Goal: Information Seeking & Learning: Find contact information

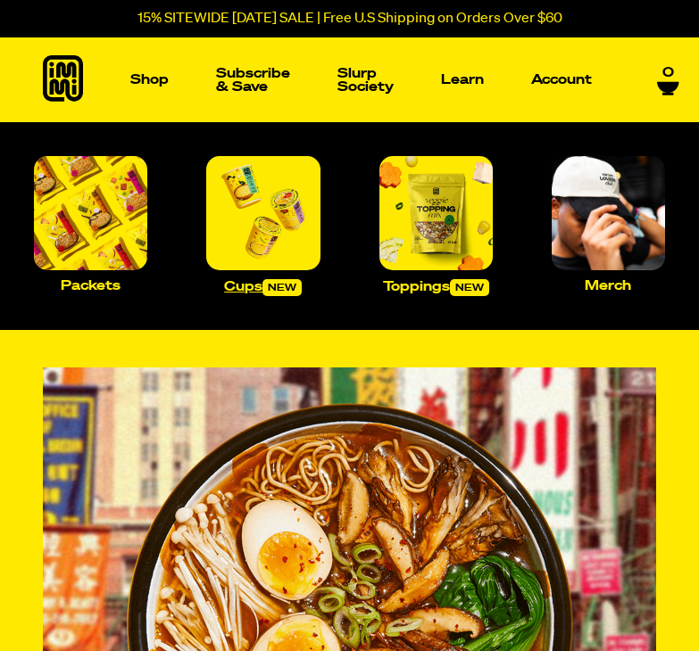
click at [265, 213] on img "Main navigation" at bounding box center [262, 212] width 113 height 113
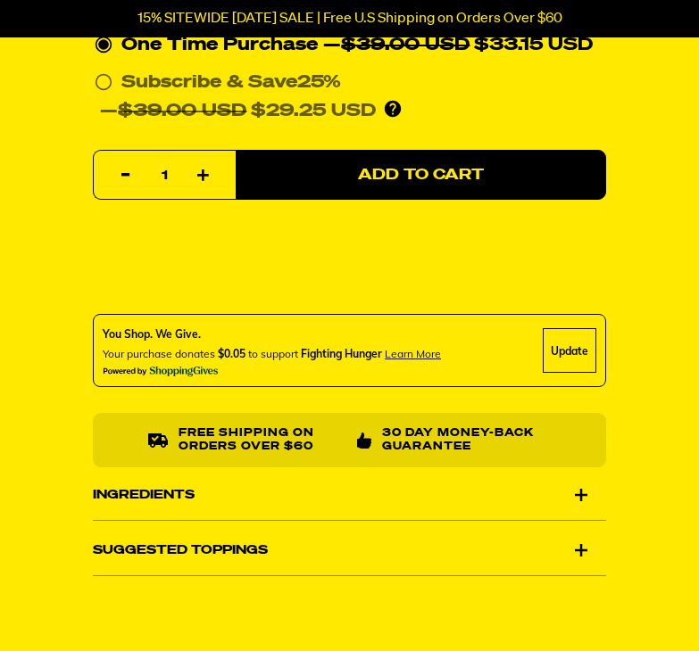
scroll to position [990, 0]
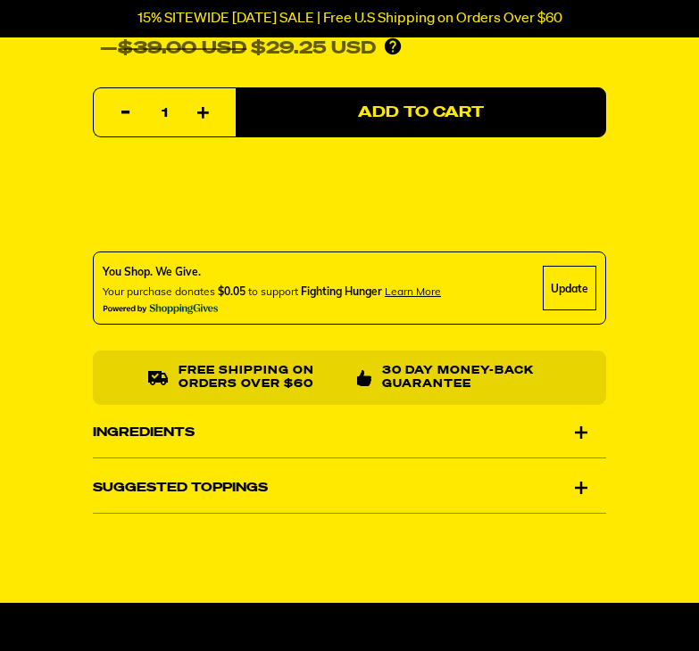
click at [521, 436] on div "Ingredients" at bounding box center [349, 433] width 513 height 50
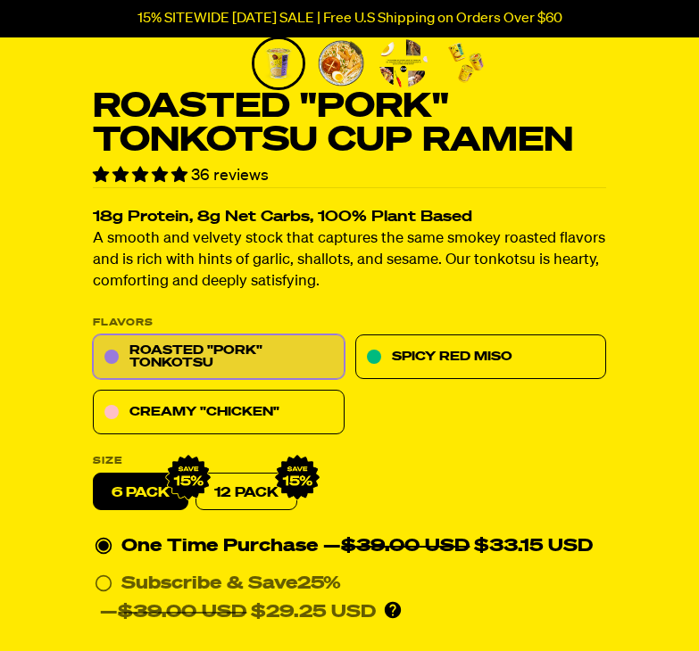
scroll to position [428, 0]
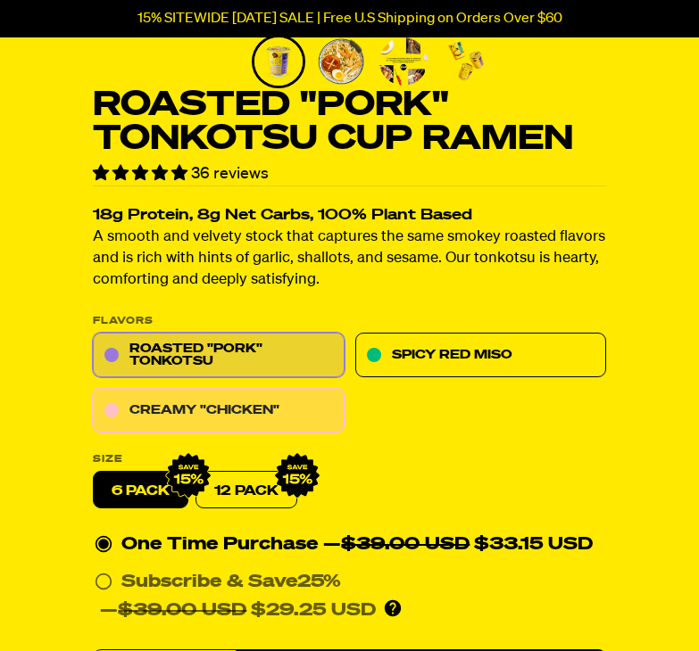
click at [232, 398] on link "Creamy "Chicken"" at bounding box center [219, 410] width 252 height 45
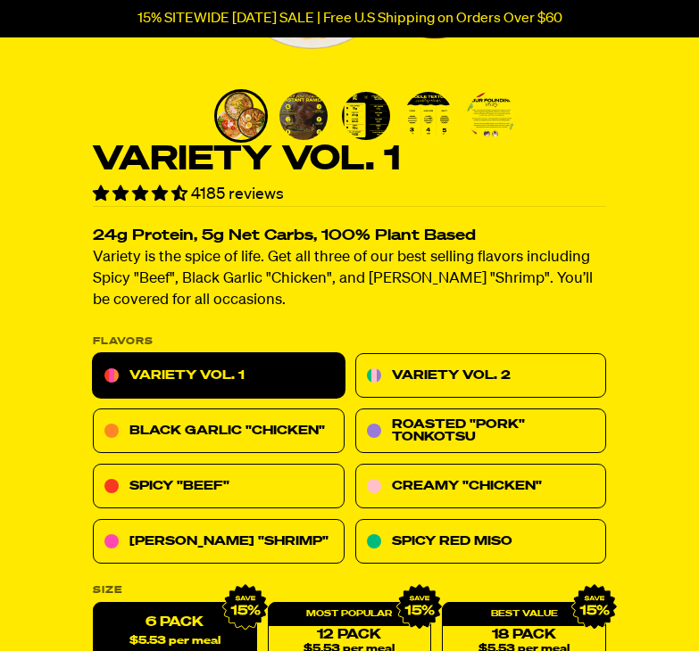
scroll to position [375, 0]
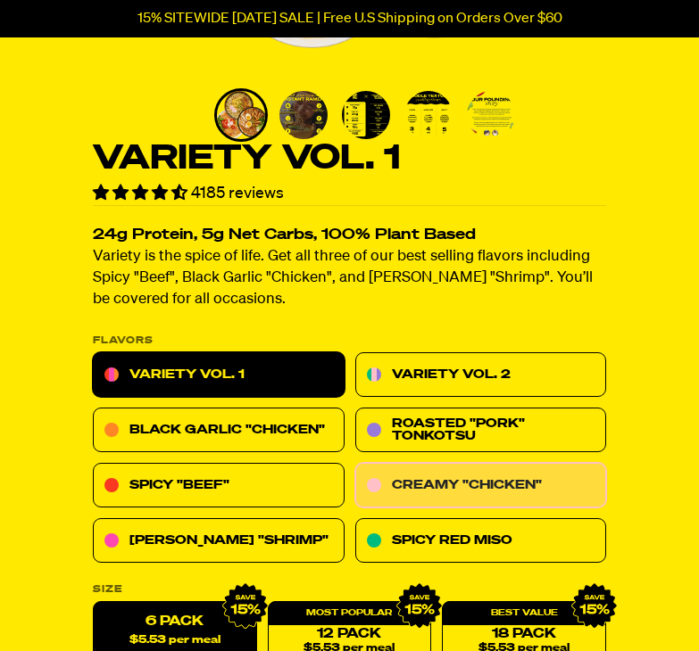
click at [413, 468] on link "Creamy "Chicken"" at bounding box center [481, 485] width 252 height 45
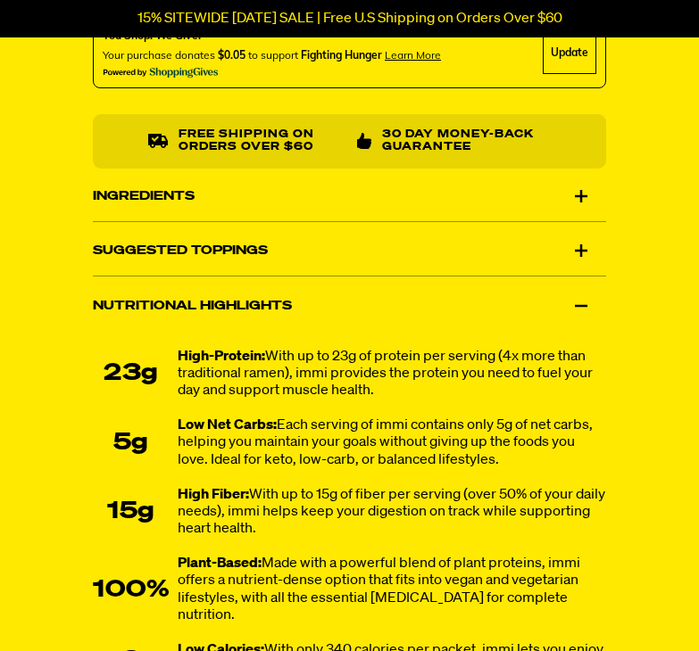
scroll to position [1527, 0]
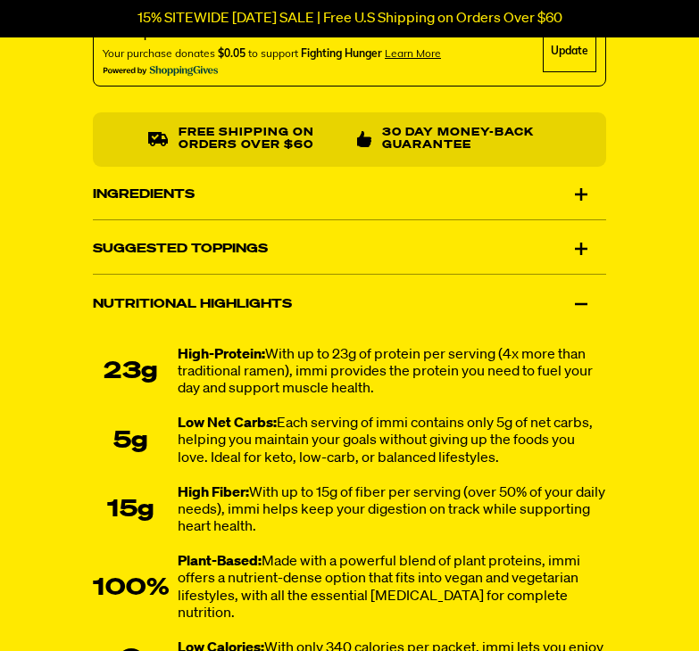
click at [260, 197] on div "Ingredients" at bounding box center [349, 194] width 513 height 50
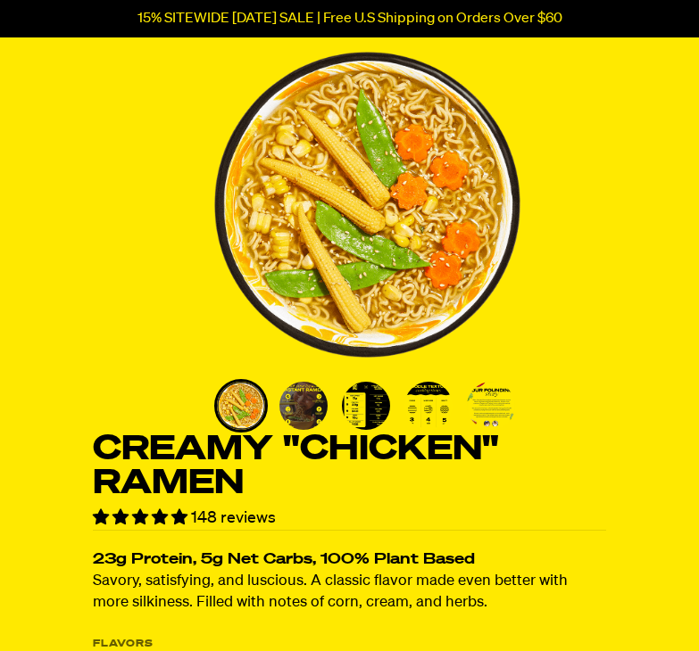
scroll to position [70, 0]
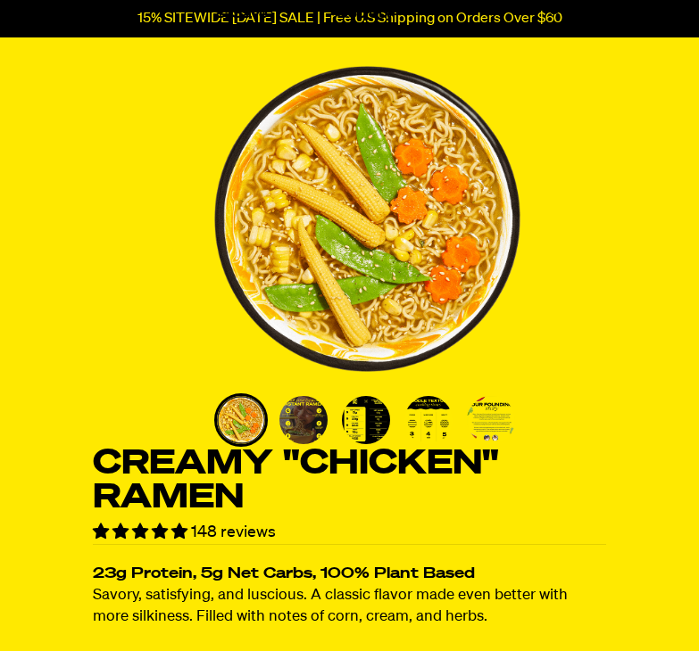
click at [429, 434] on img "Go to slide 4" at bounding box center [428, 420] width 48 height 48
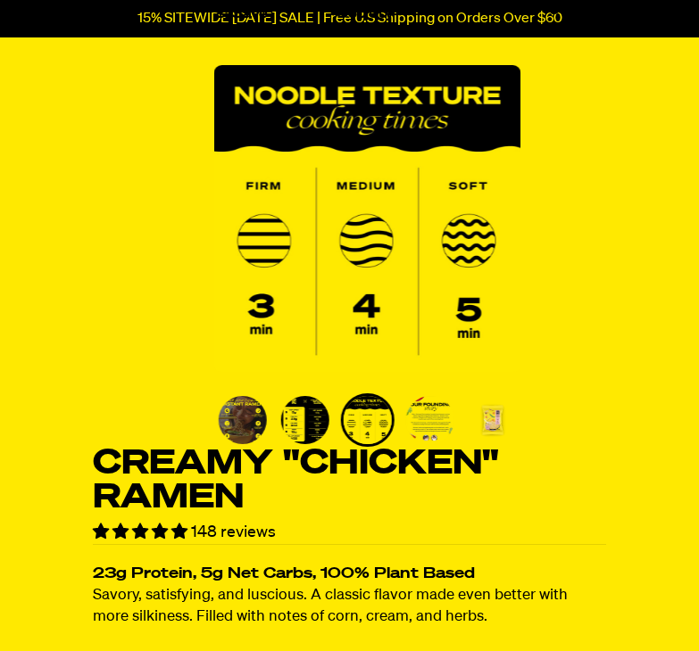
click at [364, 433] on img "Go to slide 4" at bounding box center [367, 420] width 48 height 48
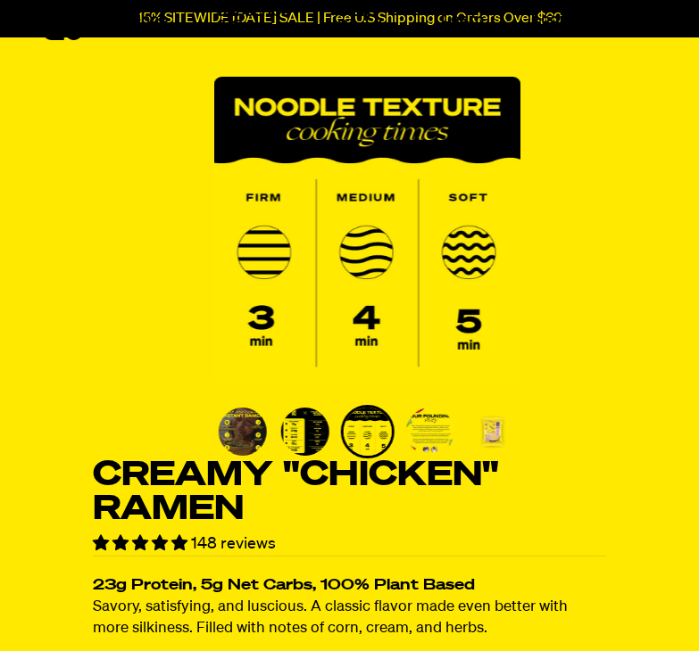
scroll to position [0, 0]
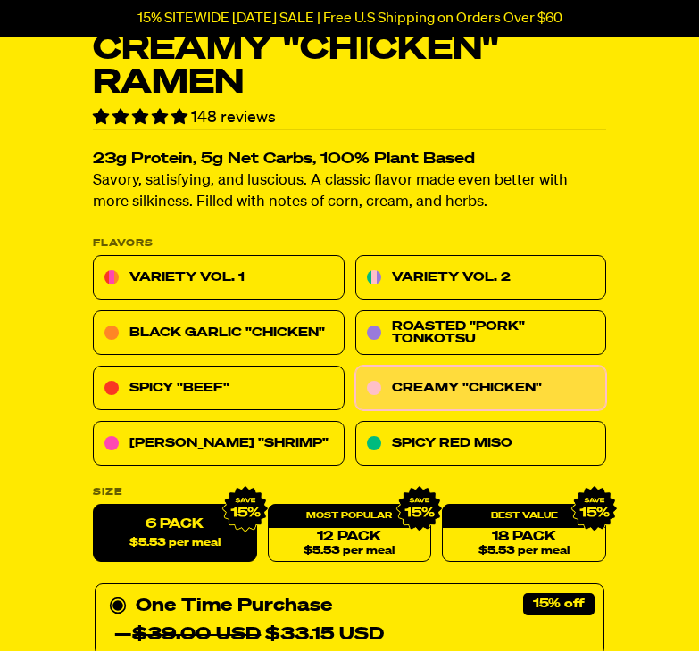
scroll to position [366, 0]
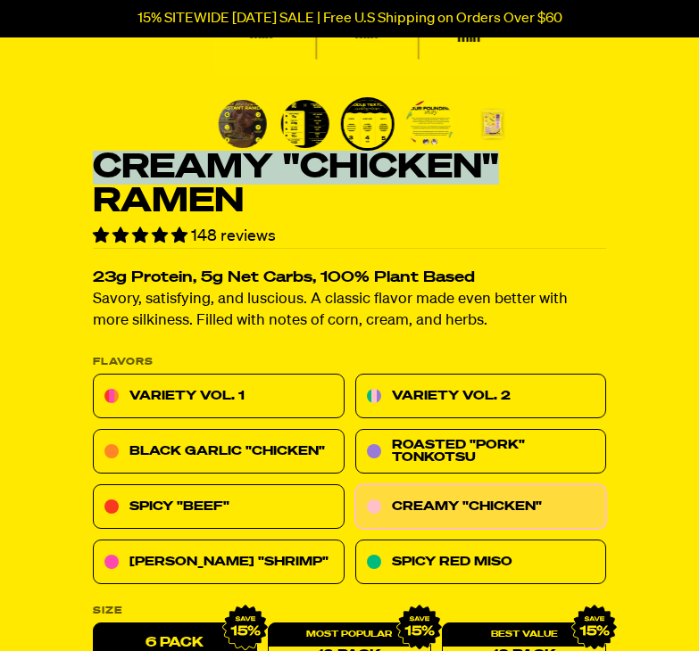
drag, startPoint x: 512, startPoint y: 161, endPoint x: 93, endPoint y: 172, distance: 419.5
click at [93, 172] on h1 "Creamy "Chicken" Ramen" at bounding box center [349, 185] width 513 height 68
copy h1 "Creamy "Chicken""
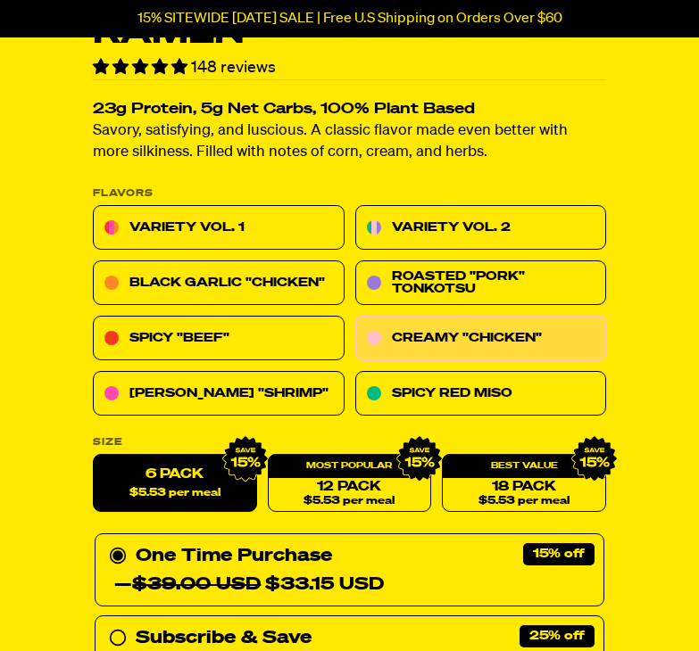
scroll to position [533, 0]
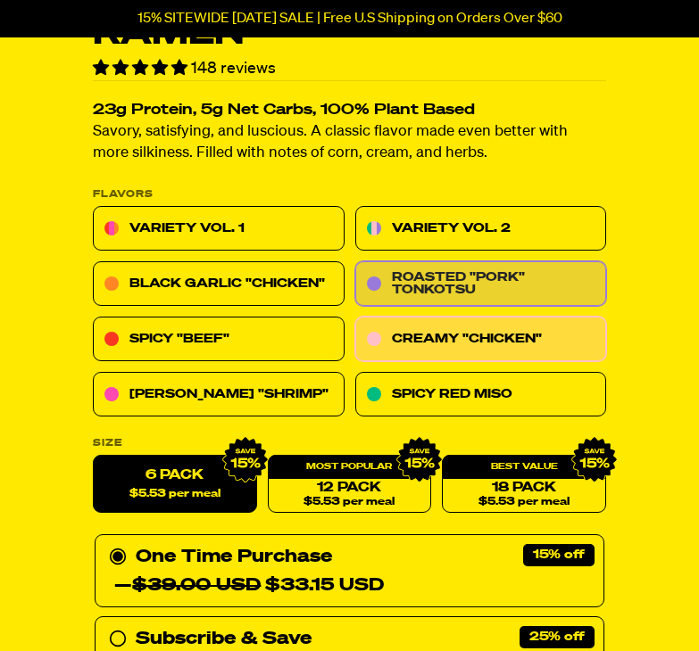
click at [397, 294] on link "Roasted "Pork" Tonkotsu" at bounding box center [481, 283] width 252 height 45
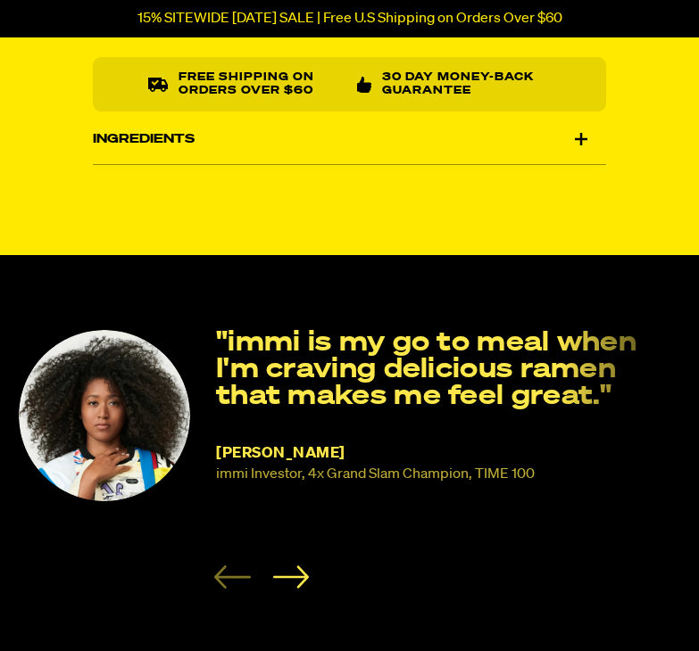
scroll to position [982, 0]
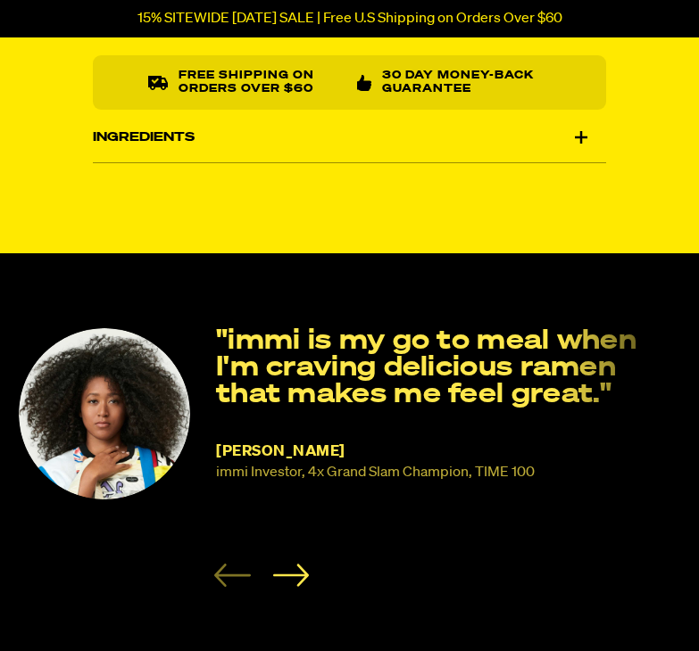
click at [291, 142] on div "Ingredients" at bounding box center [349, 137] width 513 height 50
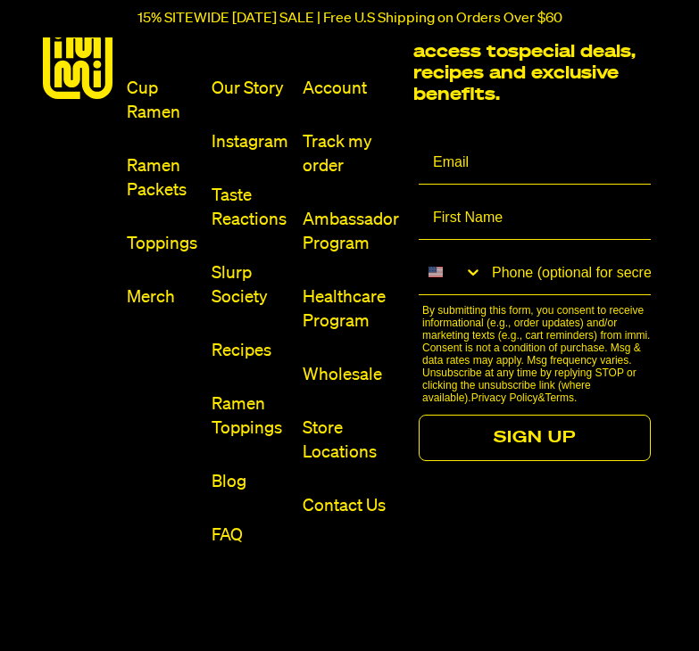
scroll to position [7295, 0]
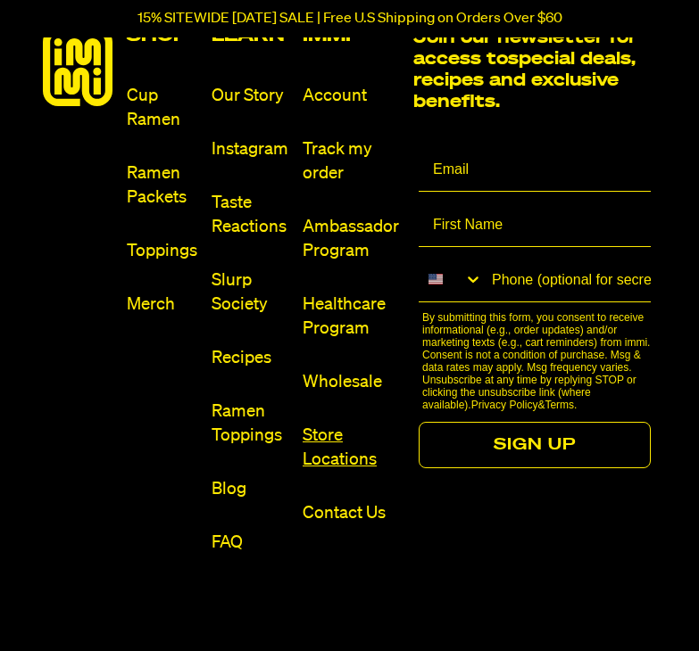
click at [342, 469] on link "Store Locations" at bounding box center [350, 448] width 96 height 48
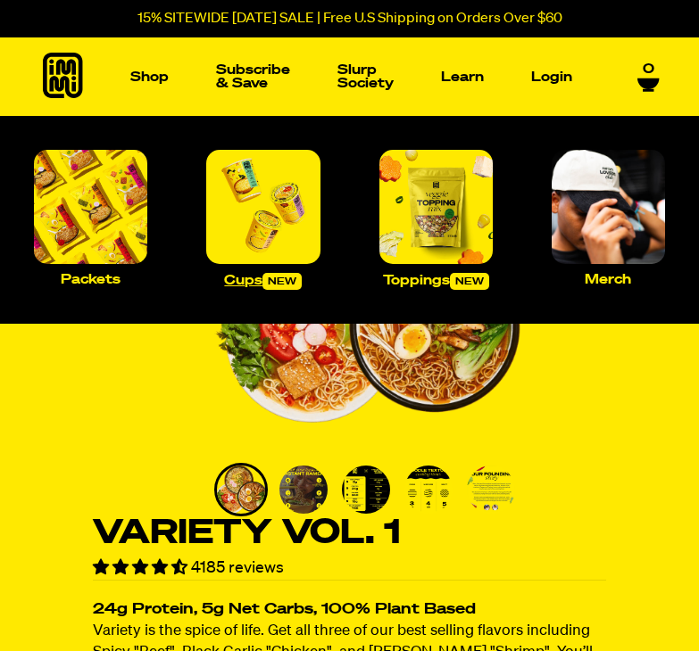
click at [260, 217] on img "Main navigation" at bounding box center [262, 206] width 113 height 113
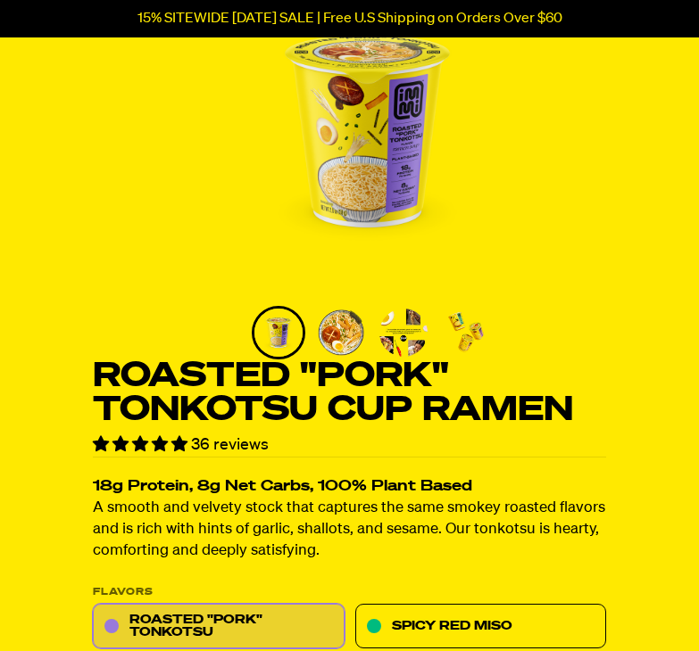
scroll to position [163, 0]
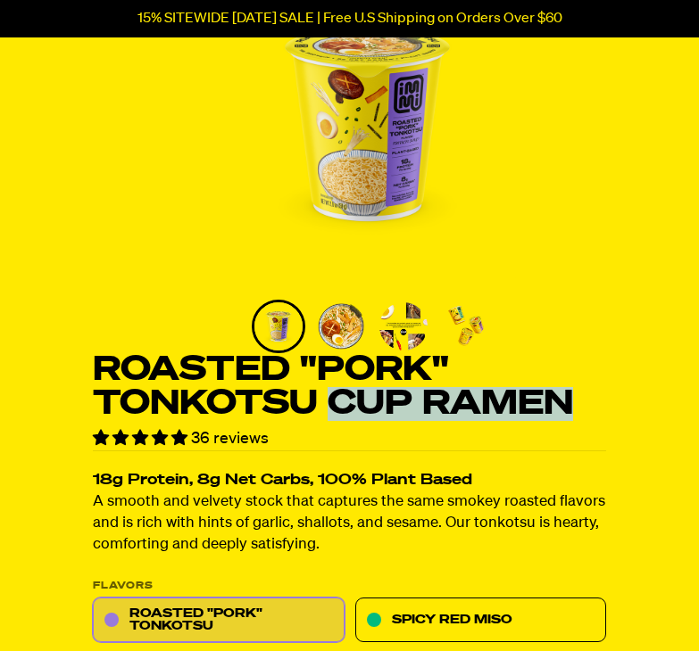
drag, startPoint x: 583, startPoint y: 417, endPoint x: 338, endPoint y: 416, distance: 244.4
click at [338, 416] on h1 "Roasted "Pork" Tonkotsu Cup Ramen" at bounding box center [349, 387] width 513 height 68
copy h1 "Cup Ramen"
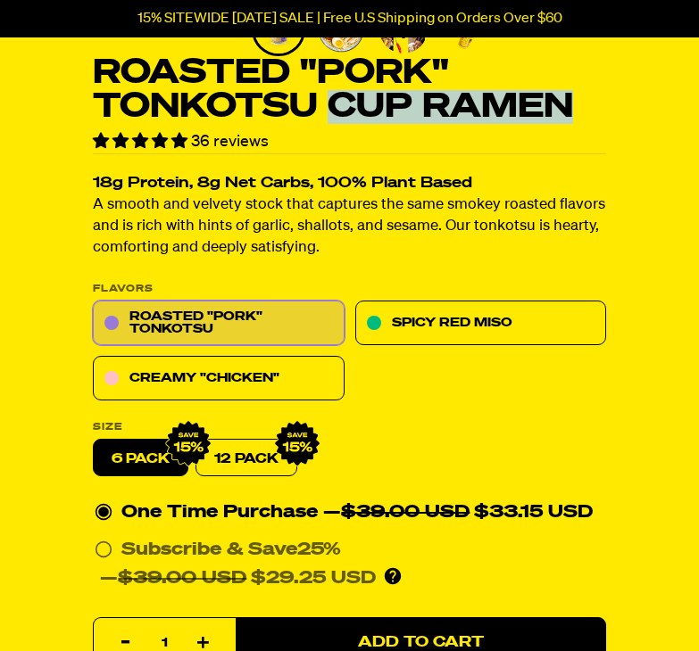
scroll to position [461, 0]
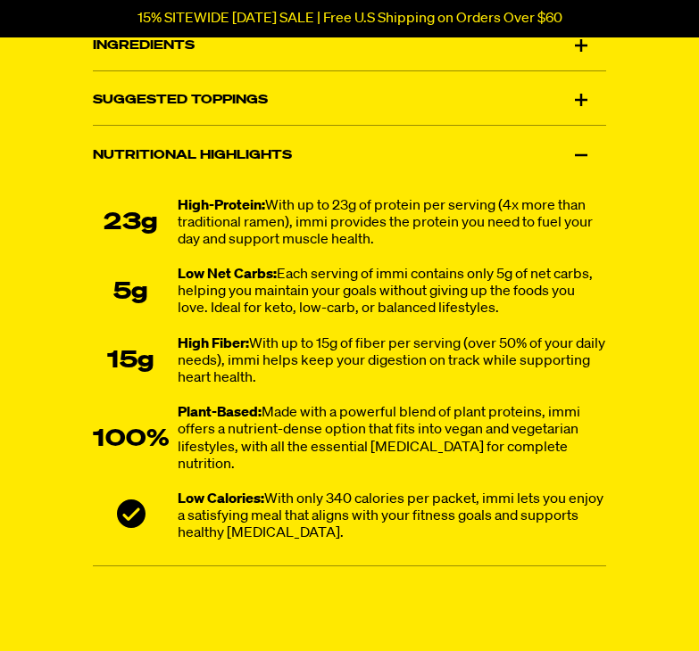
scroll to position [1688, 0]
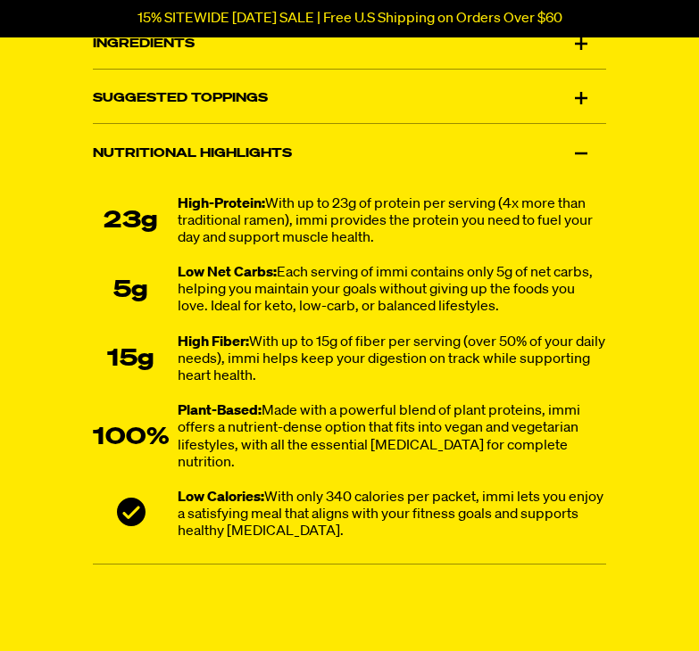
click at [352, 64] on div "Ingredients" at bounding box center [349, 43] width 513 height 50
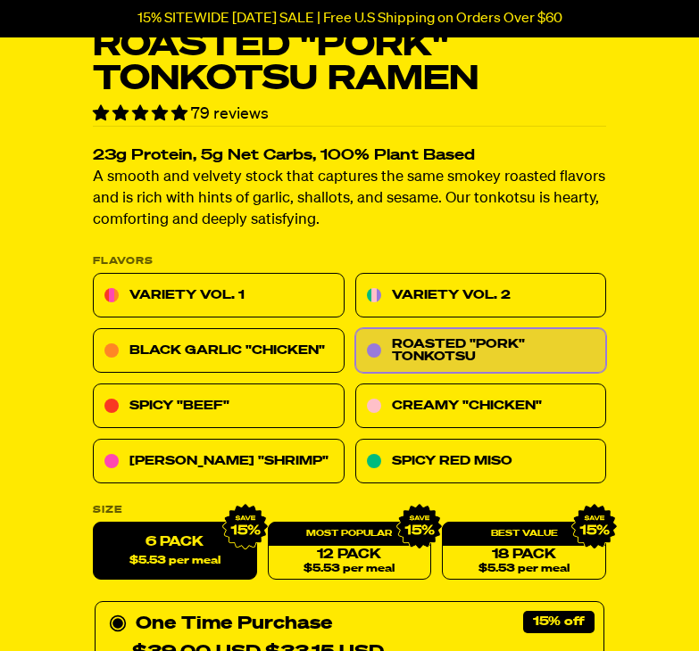
scroll to position [490, 0]
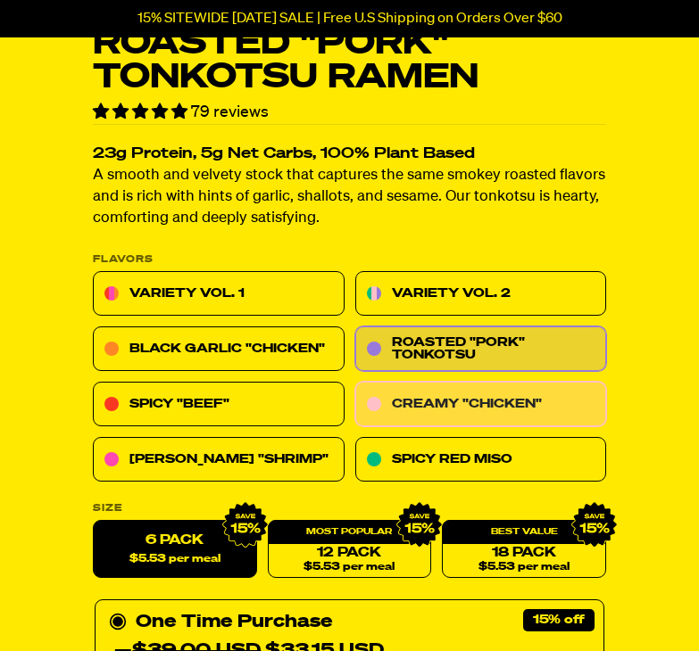
click at [414, 423] on link "Creamy "Chicken"" at bounding box center [481, 404] width 252 height 45
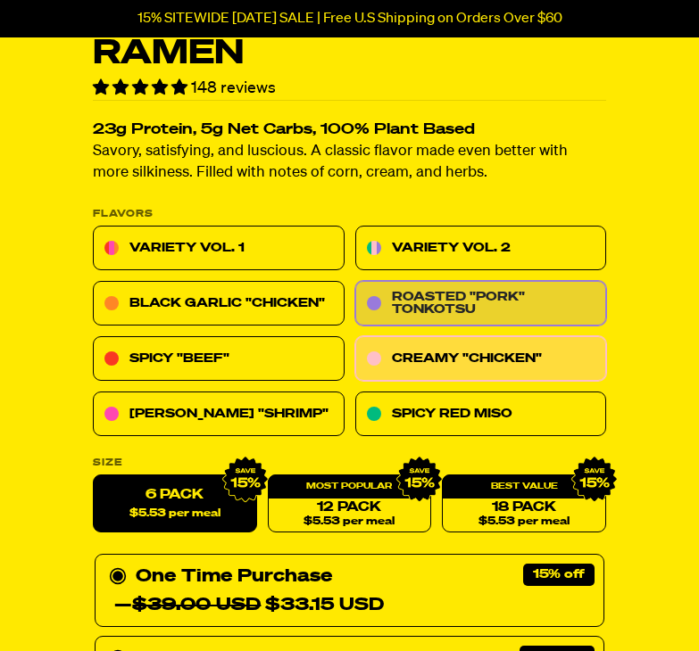
scroll to position [515, 0]
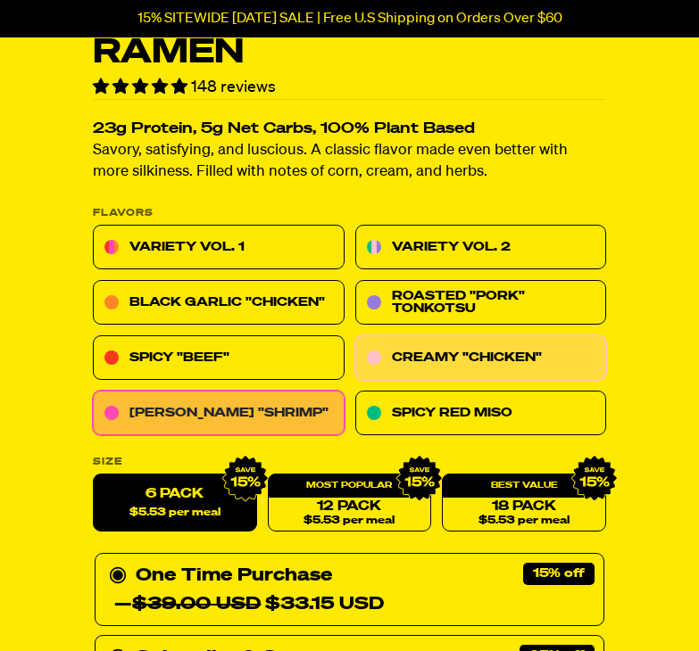
click at [229, 406] on link "[PERSON_NAME] "Shrimp"" at bounding box center [219, 413] width 252 height 45
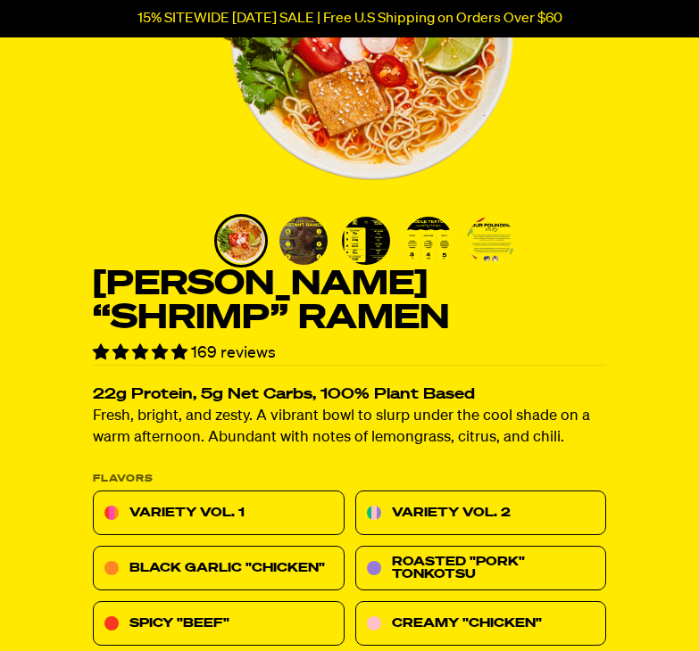
scroll to position [250, 0]
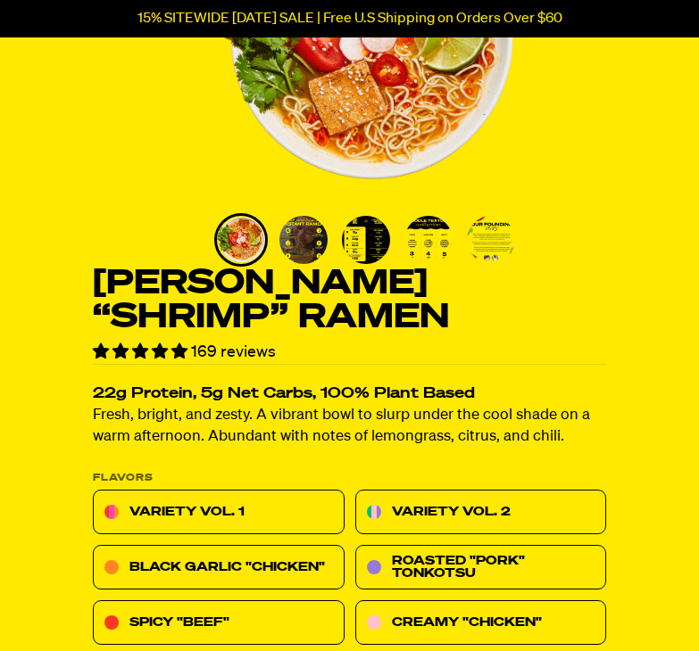
click at [229, 406] on p "Fresh, bright, and zesty. A vibrant bowl to slurp under the cool shade on a war…" at bounding box center [349, 426] width 513 height 43
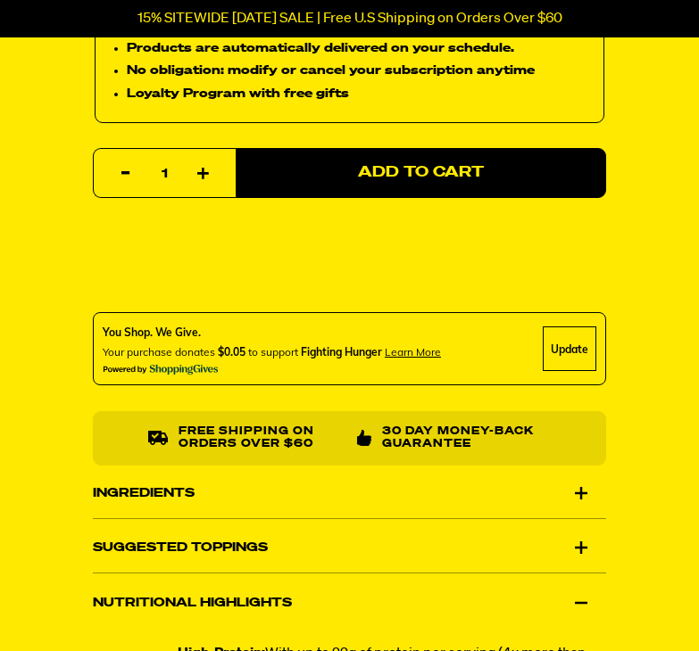
scroll to position [1229, 0]
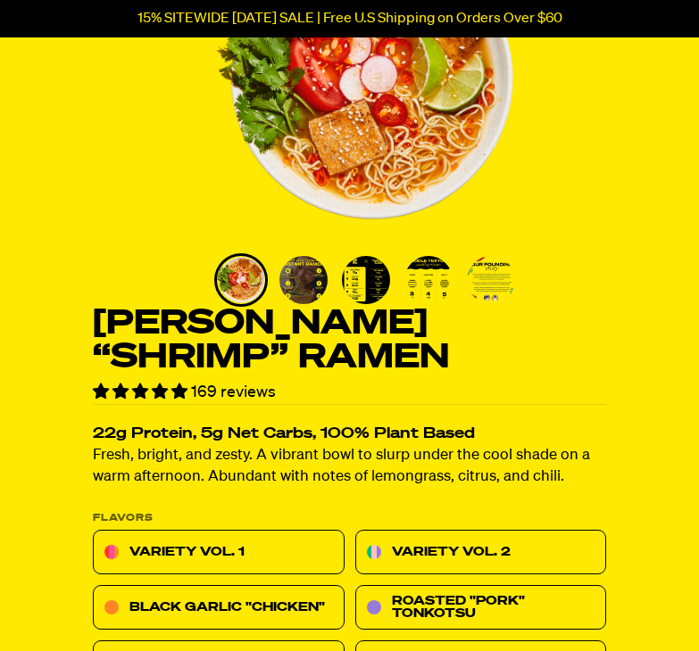
scroll to position [0, 0]
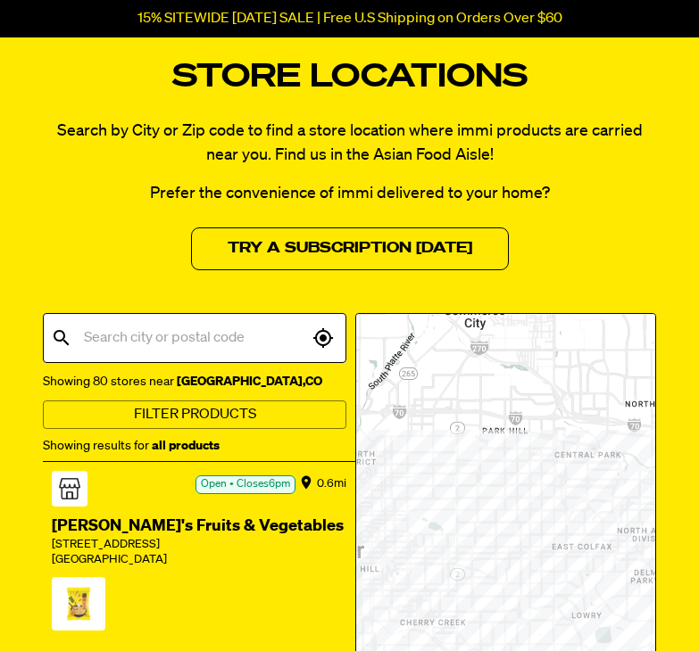
scroll to position [87, 0]
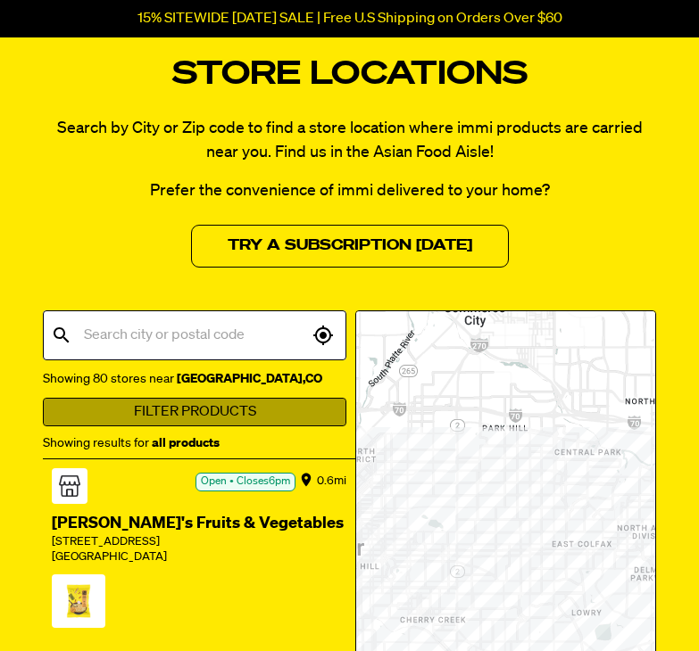
click at [159, 412] on button "Filter Products" at bounding box center [194, 412] width 303 height 29
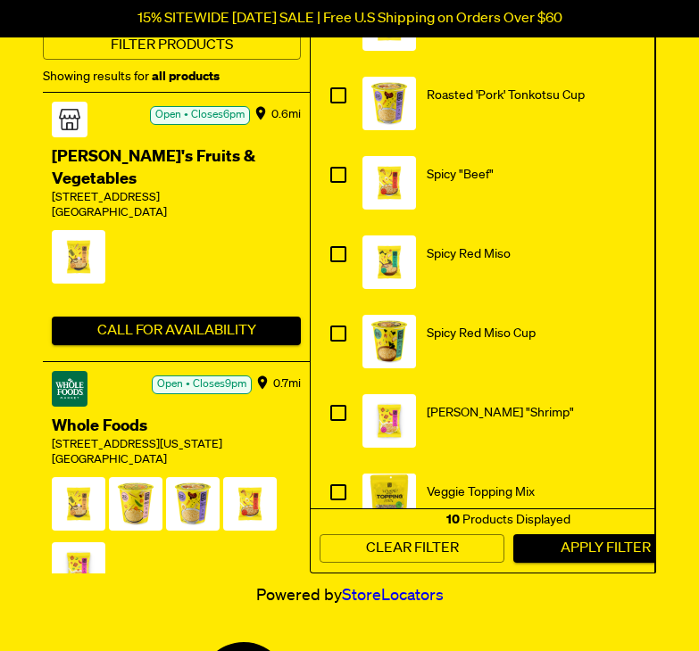
scroll to position [326, 0]
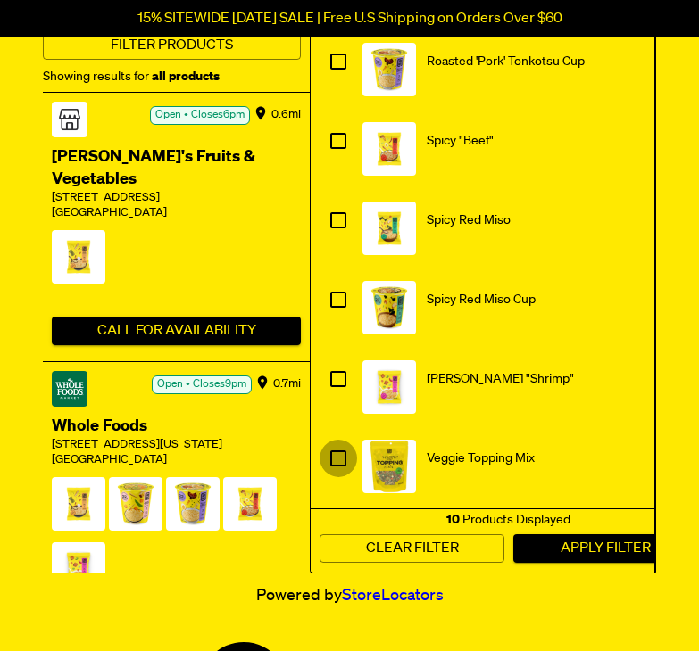
click at [341, 465] on input "checkbox" at bounding box center [337, 458] width 37 height 37
checkbox input "true"
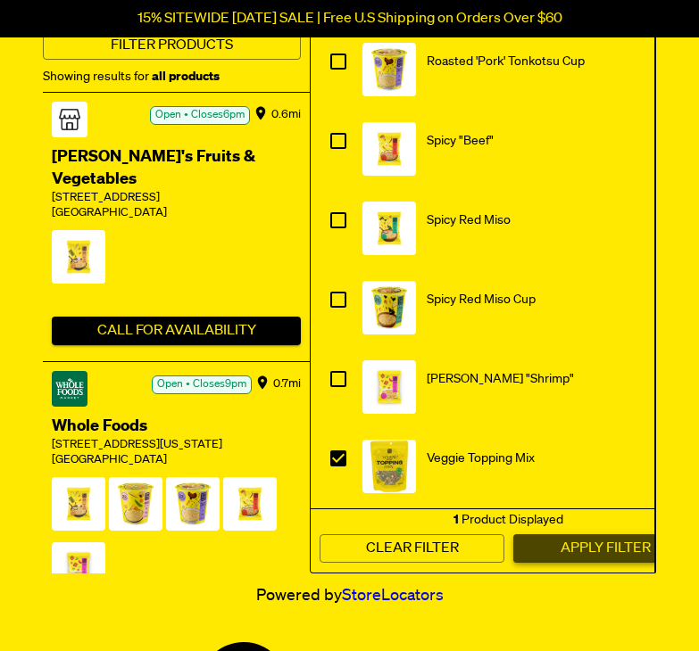
click at [569, 550] on button "Apply Filter" at bounding box center [605, 548] width 185 height 29
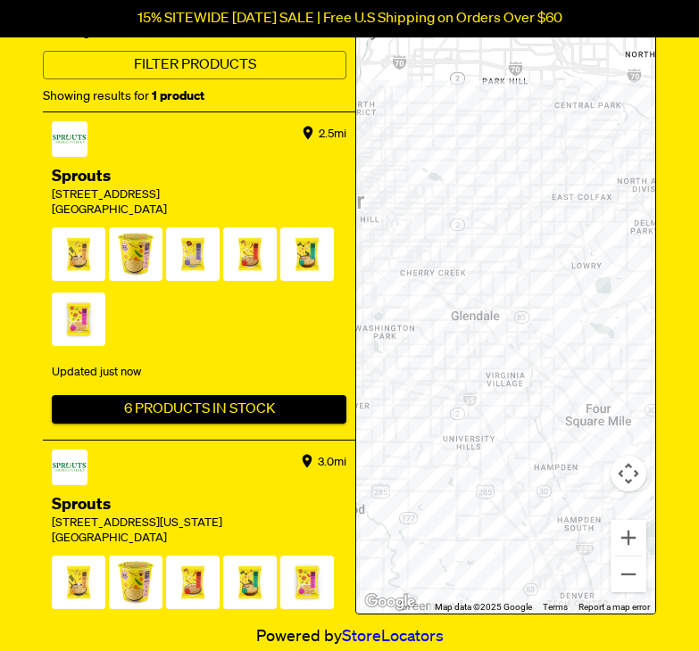
scroll to position [456, 0]
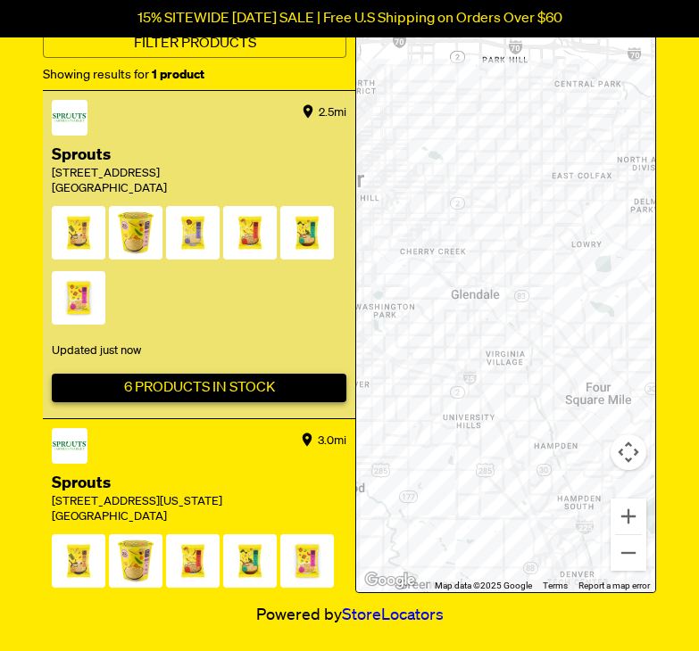
click at [199, 393] on button "6 Products In Stock" at bounding box center [199, 388] width 294 height 29
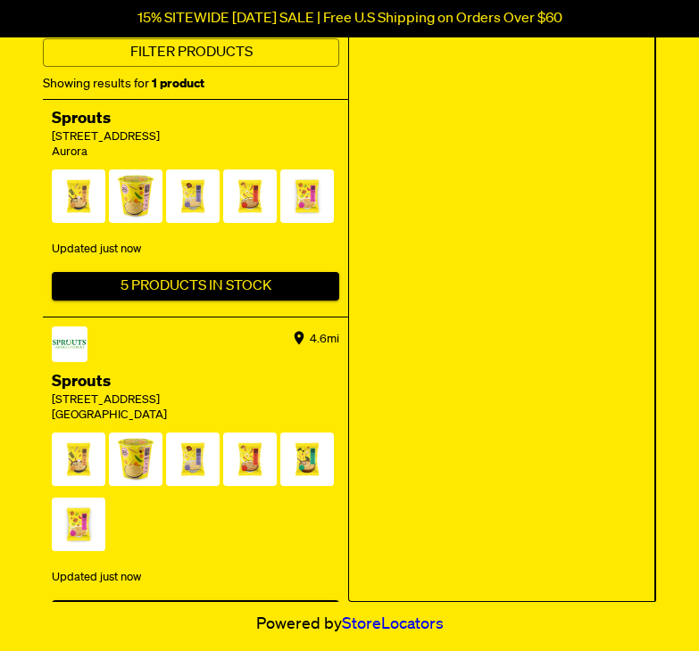
scroll to position [985, 0]
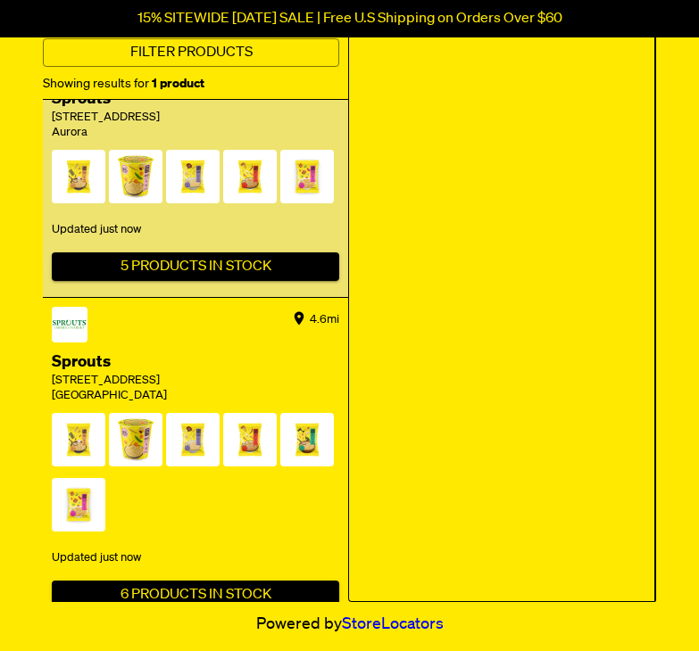
click at [180, 126] on div "1150 S Ironton St. Unit 130" at bounding box center [195, 118] width 287 height 15
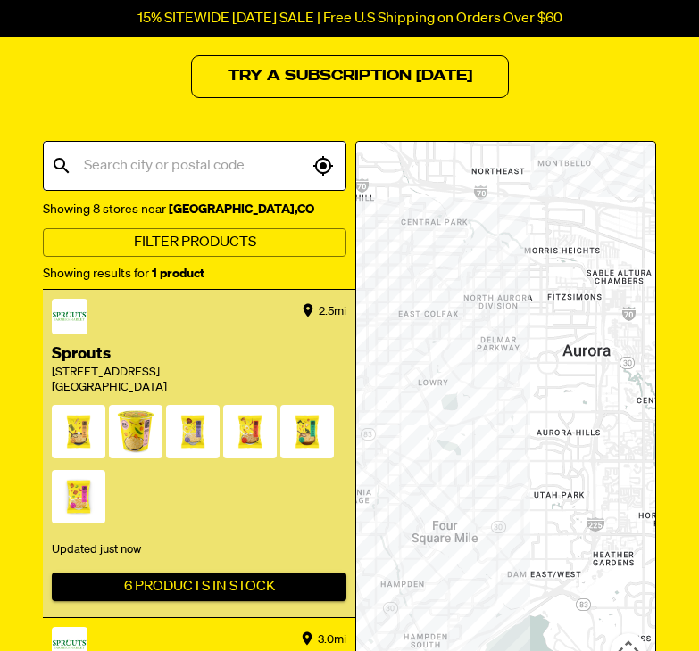
scroll to position [306, 0]
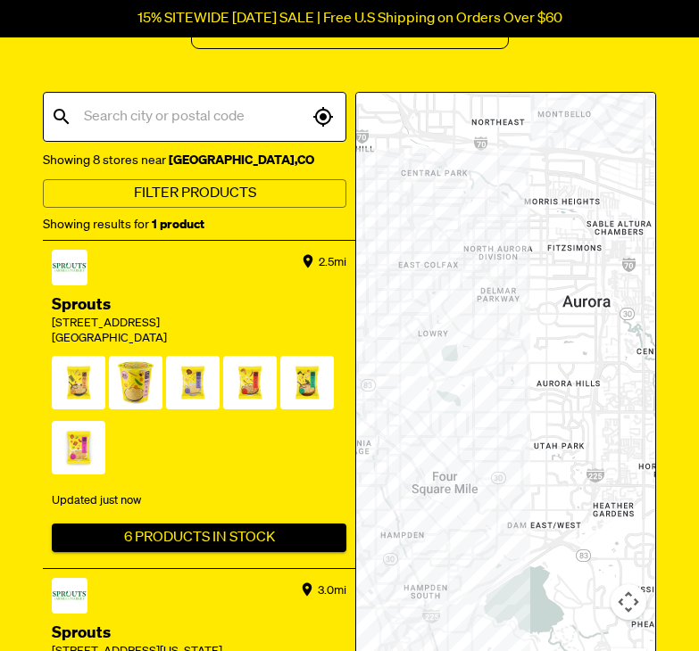
click at [198, 118] on input "text" at bounding box center [193, 117] width 228 height 34
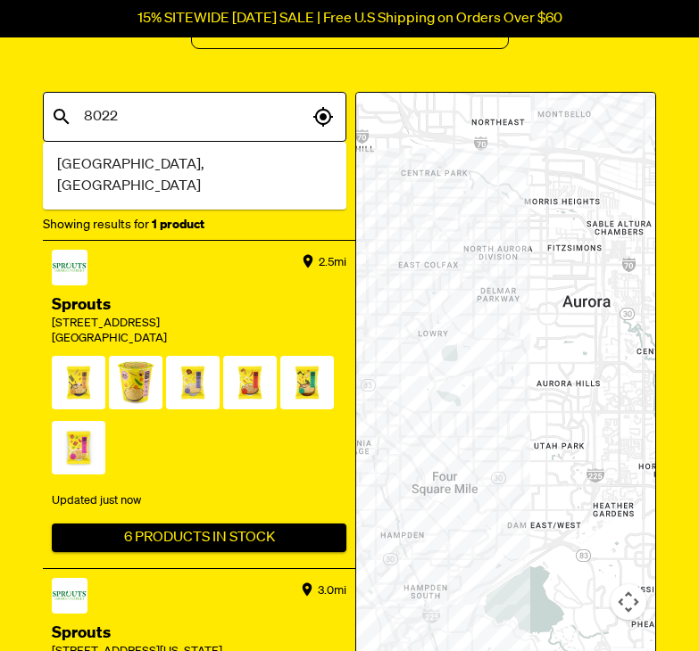
type input "80228"
click at [134, 159] on li "Denver, CO" at bounding box center [194, 176] width 303 height 54
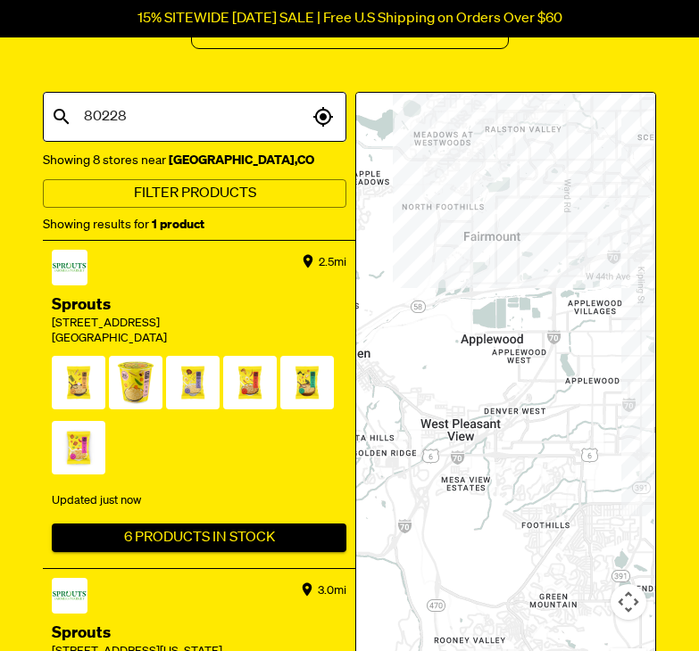
click at [136, 126] on input "80228" at bounding box center [193, 117] width 228 height 34
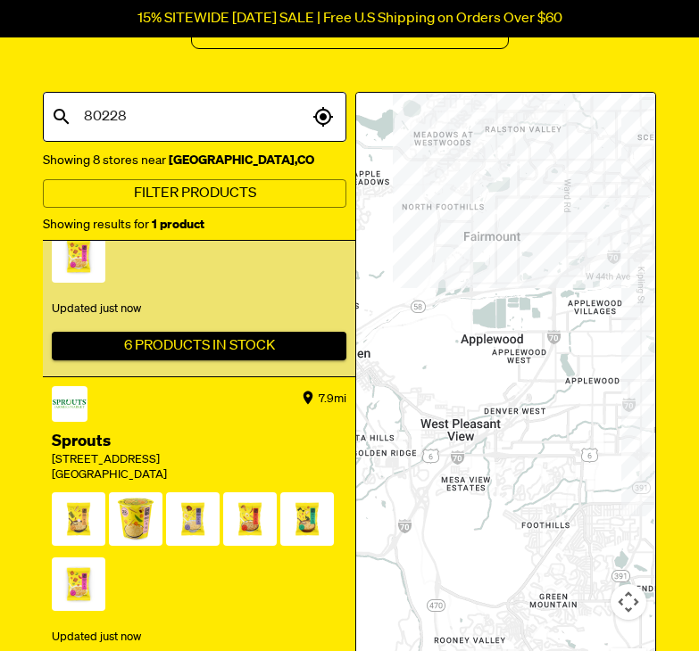
scroll to position [2035, 0]
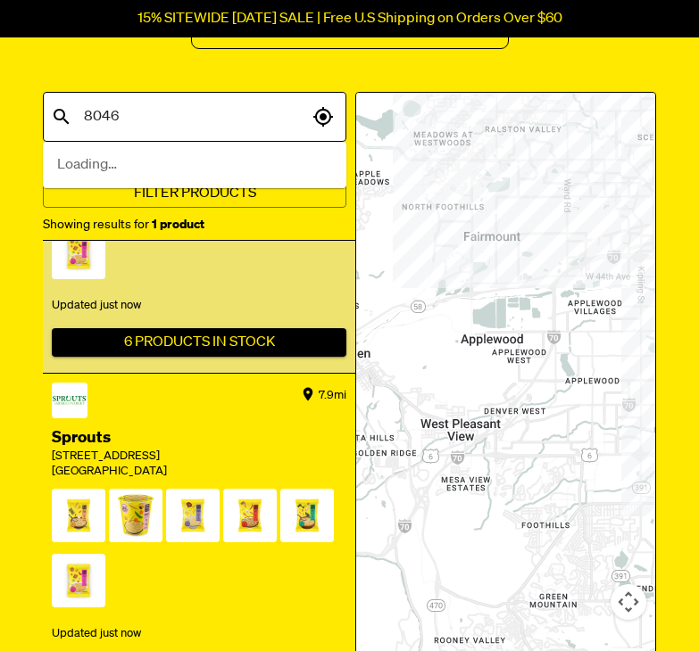
type input "80465"
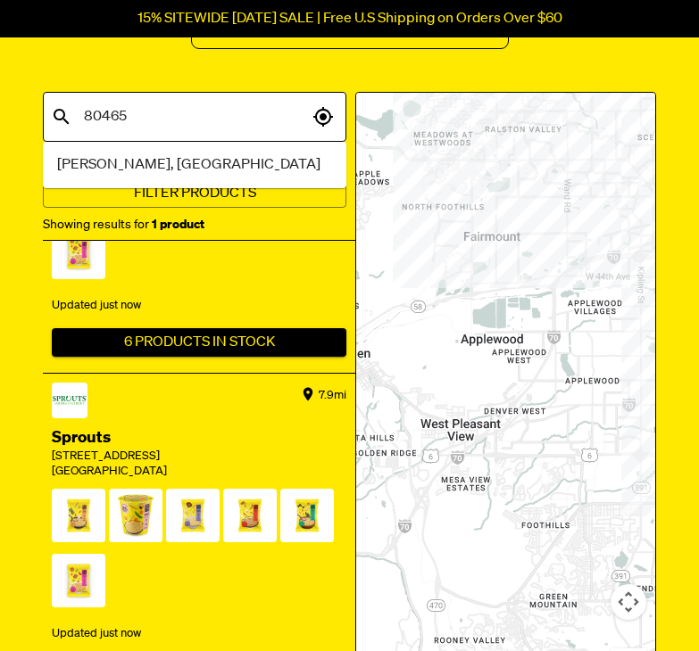
click at [103, 158] on span "Morrison, CO" at bounding box center [188, 164] width 263 height 21
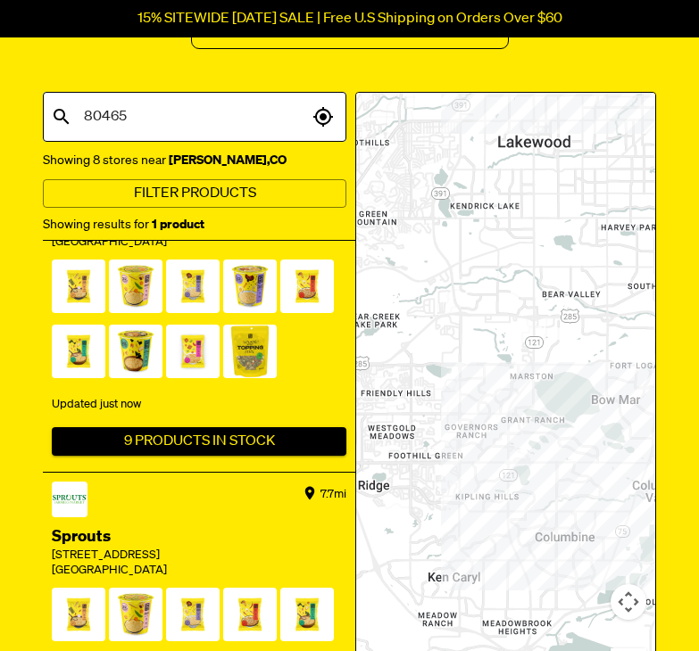
scroll to position [1641, 0]
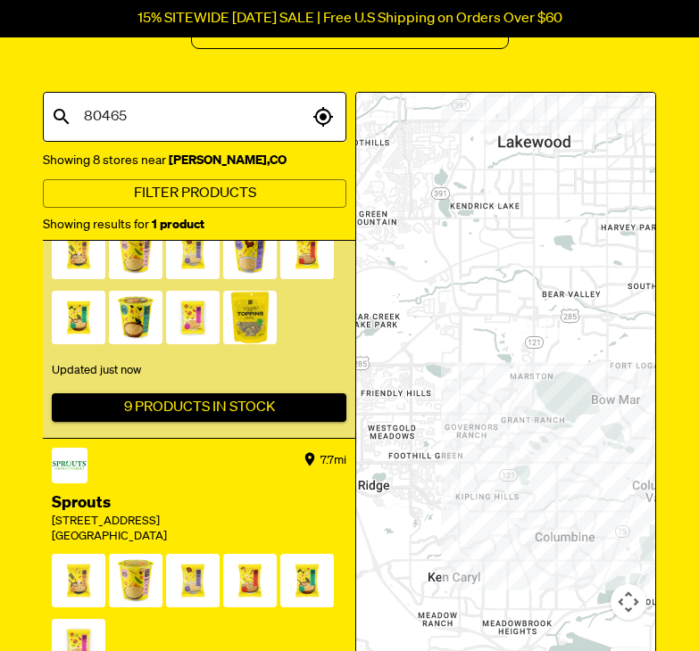
click at [152, 217] on div "Englewood" at bounding box center [199, 209] width 294 height 15
click at [220, 226] on div "Sprouts 5001 S Broadway Englewood" at bounding box center [199, 190] width 294 height 70
click at [305, 405] on div "6.5 mi Sprouts 5001 S Broadway Englewood Updated just now 9 Products In Stock" at bounding box center [199, 275] width 312 height 328
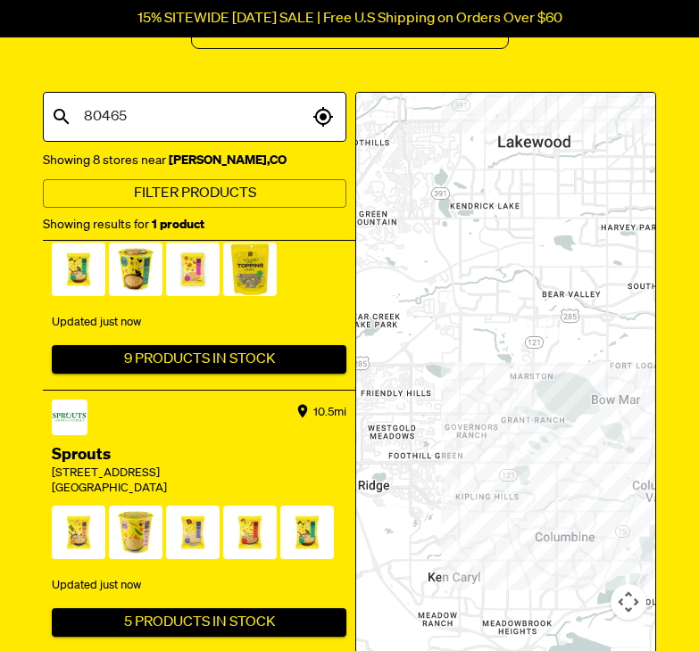
scroll to position [3020, 0]
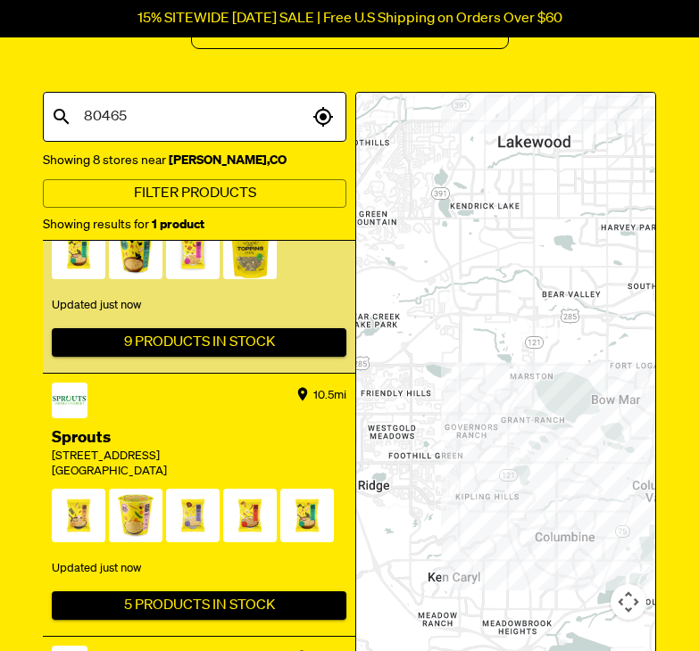
drag, startPoint x: 305, startPoint y: 405, endPoint x: 262, endPoint y: 343, distance: 75.0
click at [262, 152] on div "Denver" at bounding box center [199, 143] width 294 height 15
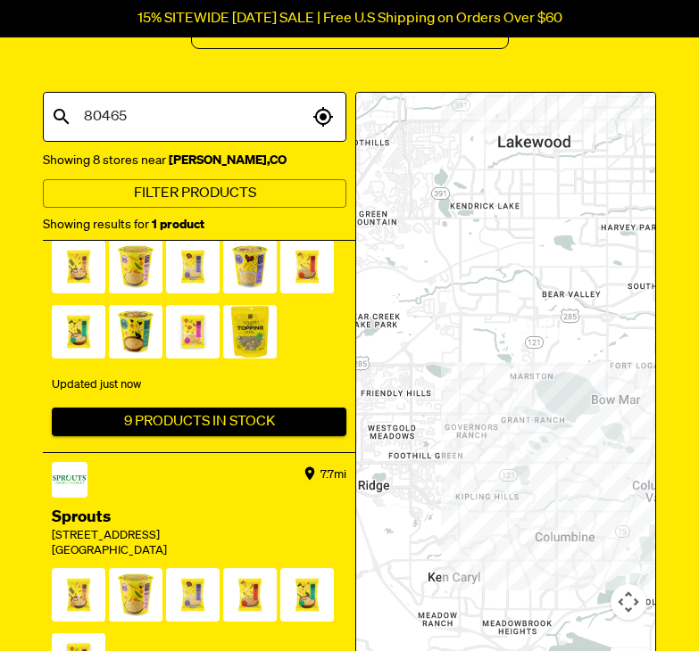
scroll to position [1641, 0]
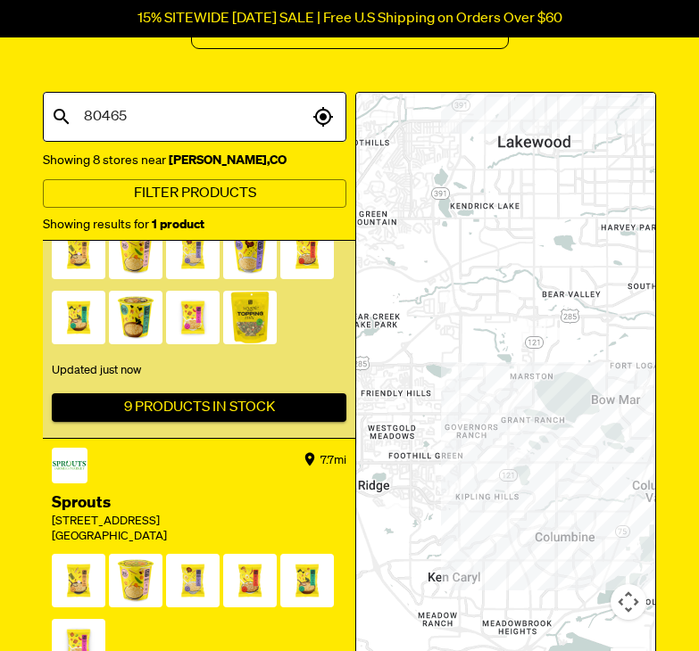
drag, startPoint x: 46, startPoint y: 319, endPoint x: 113, endPoint y: 337, distance: 69.2
click at [113, 337] on div "6.5 mi Sprouts 5001 S Broadway Englewood Updated just now 9 Products In Stock" at bounding box center [199, 275] width 312 height 328
copy div "5001 S Broadway Englewood"
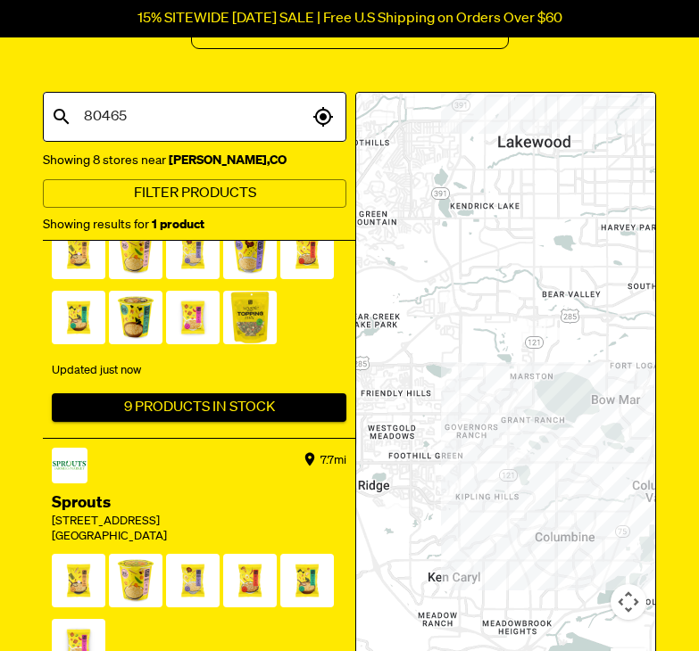
click at [181, 128] on input "80465" at bounding box center [193, 117] width 228 height 34
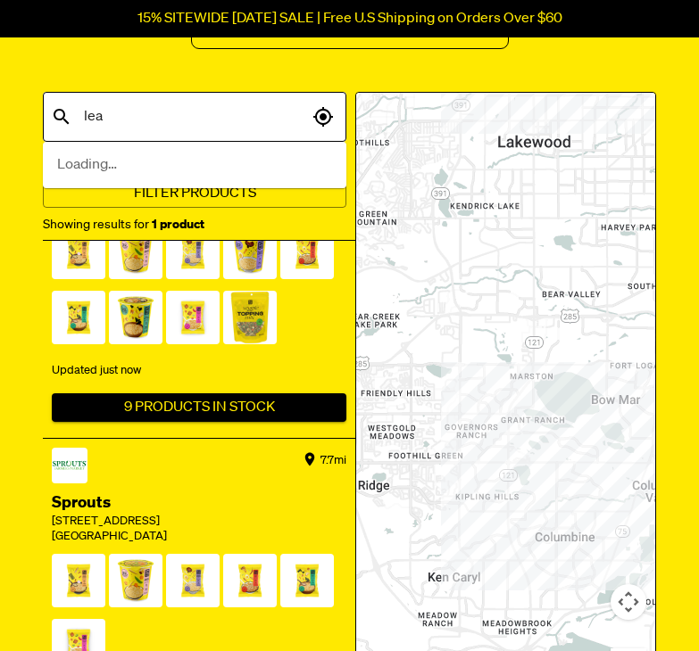
type input "lead"
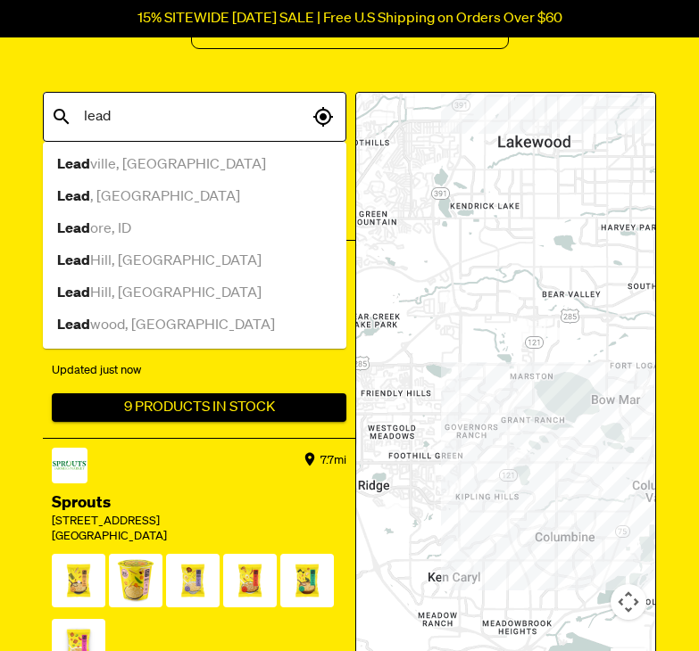
click at [141, 168] on div "Lead ville, CO" at bounding box center [194, 164] width 275 height 21
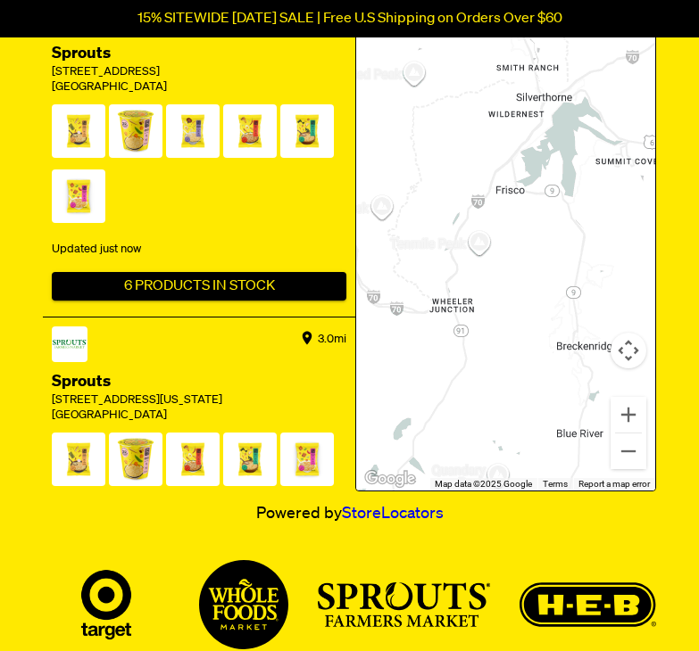
scroll to position [560, 0]
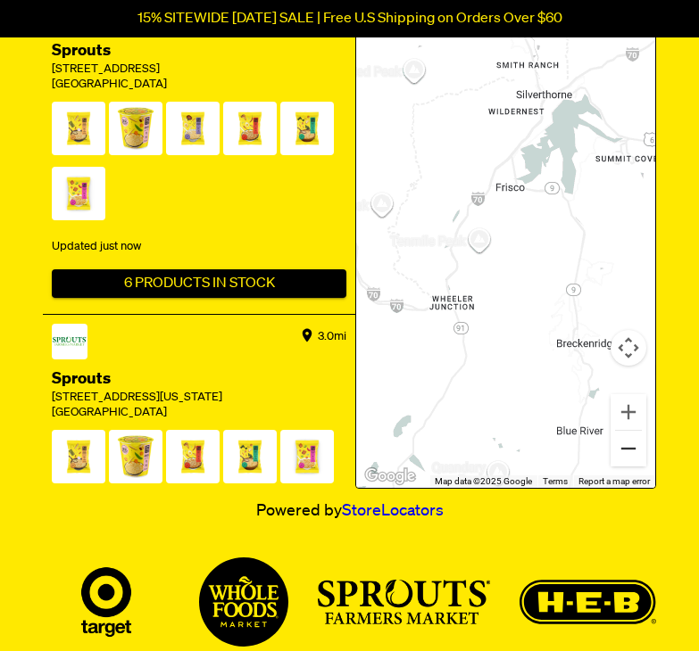
click at [624, 456] on button "Zoom out" at bounding box center [628, 449] width 36 height 36
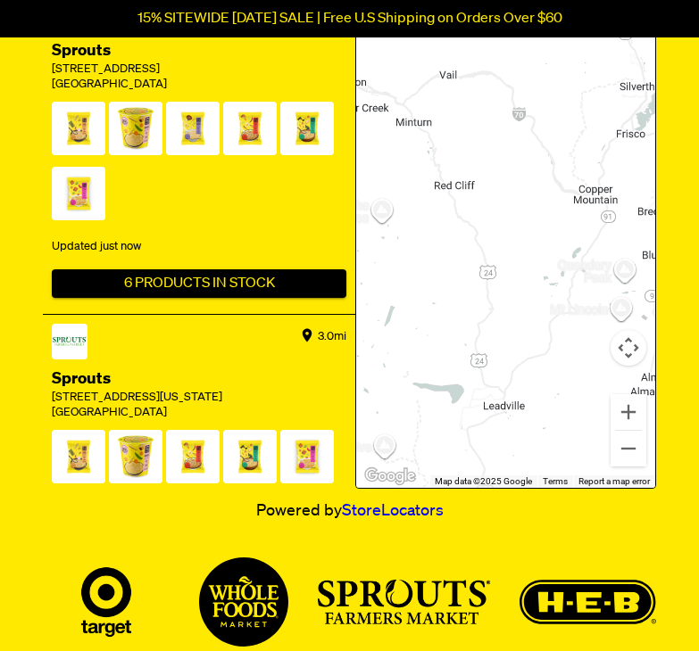
drag, startPoint x: 489, startPoint y: 229, endPoint x: 615, endPoint y: 186, distance: 133.2
click at [615, 186] on div at bounding box center [505, 163] width 299 height 649
click at [625, 405] on button "Zoom in" at bounding box center [628, 412] width 36 height 36
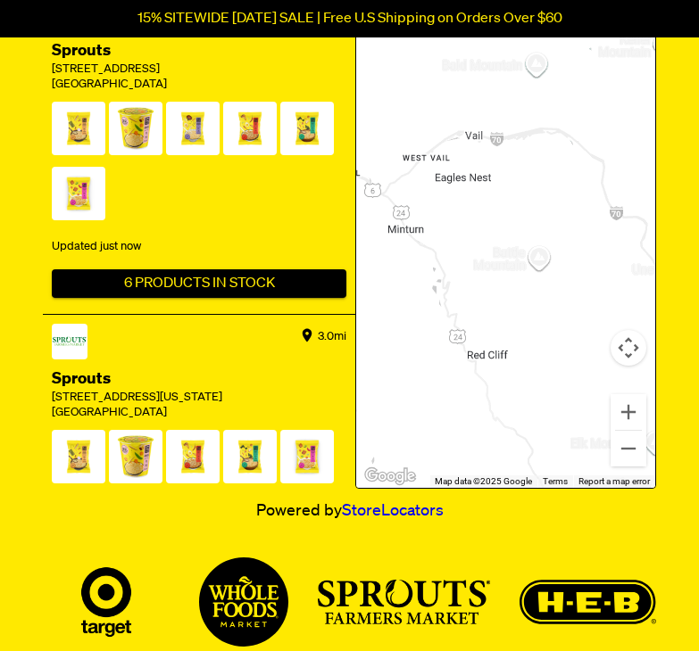
drag, startPoint x: 492, startPoint y: 279, endPoint x: 576, endPoint y: 434, distance: 176.1
click at [576, 434] on div at bounding box center [505, 163] width 299 height 649
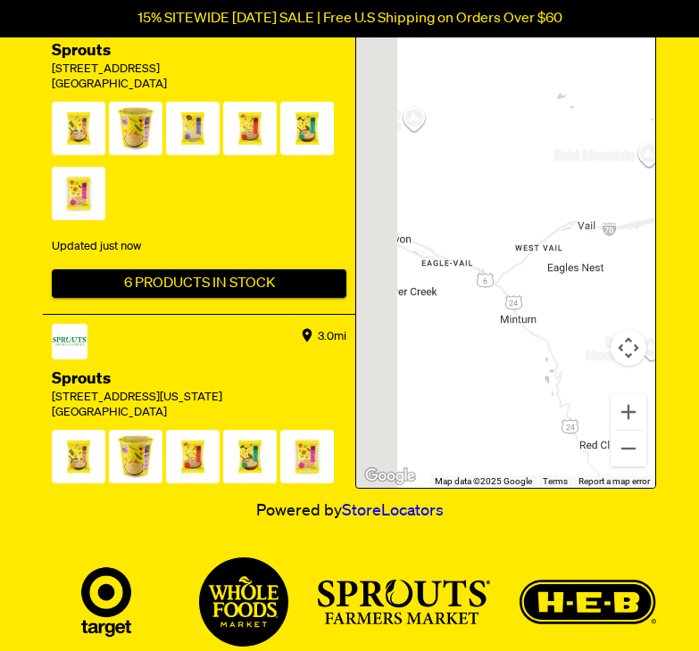
drag, startPoint x: 437, startPoint y: 318, endPoint x: 563, endPoint y: 420, distance: 161.8
click at [563, 420] on div at bounding box center [505, 163] width 299 height 649
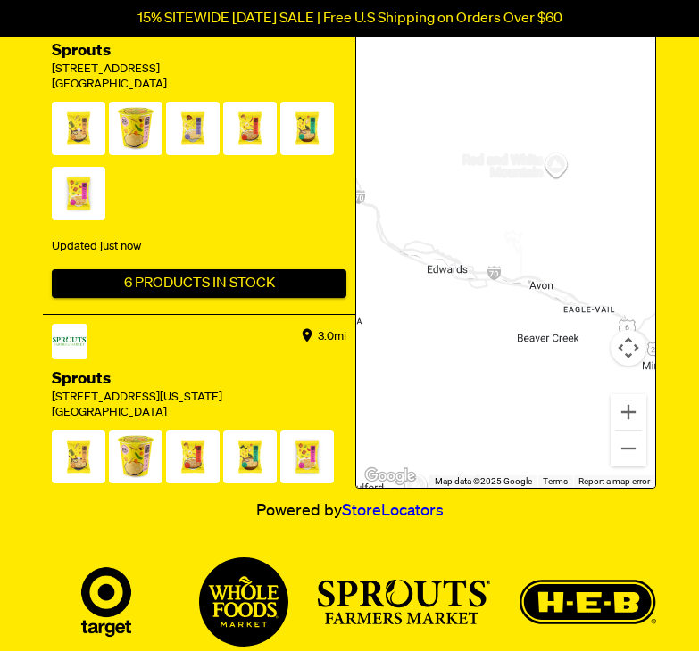
drag, startPoint x: 467, startPoint y: 383, endPoint x: 607, endPoint y: 431, distance: 148.1
click at [607, 431] on div at bounding box center [505, 163] width 299 height 649
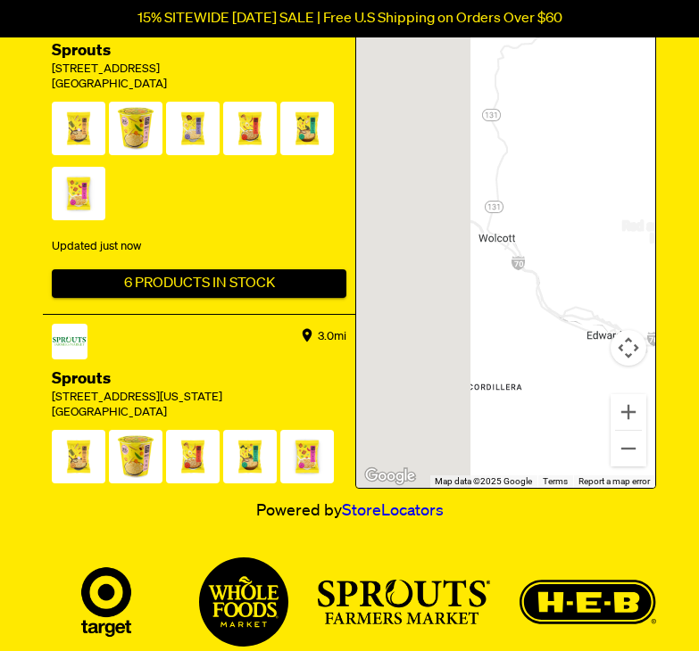
drag, startPoint x: 484, startPoint y: 366, endPoint x: 647, endPoint y: 434, distance: 176.0
click at [647, 434] on div at bounding box center [505, 163] width 299 height 649
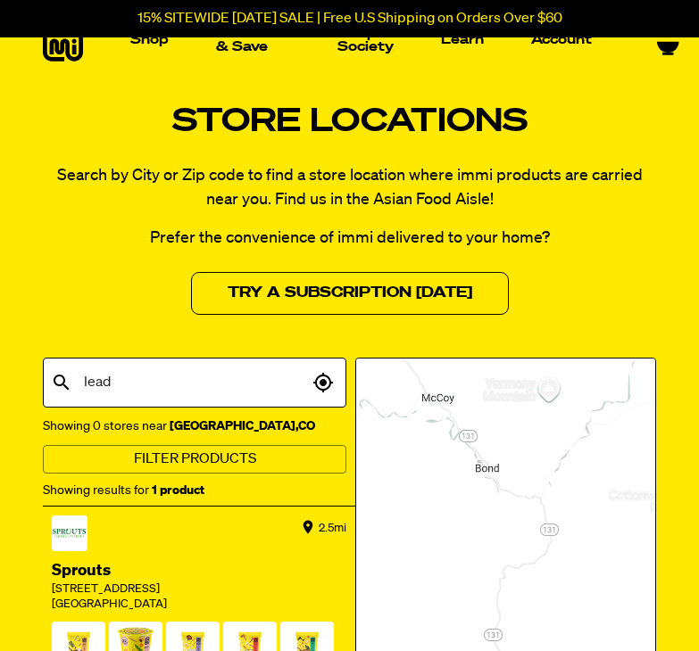
scroll to position [0, 0]
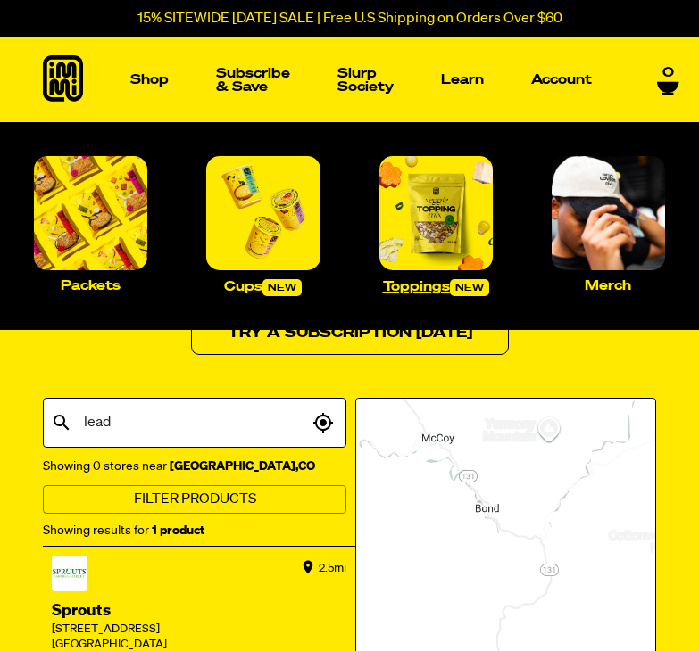
click at [453, 234] on img "Main navigation" at bounding box center [435, 212] width 113 height 113
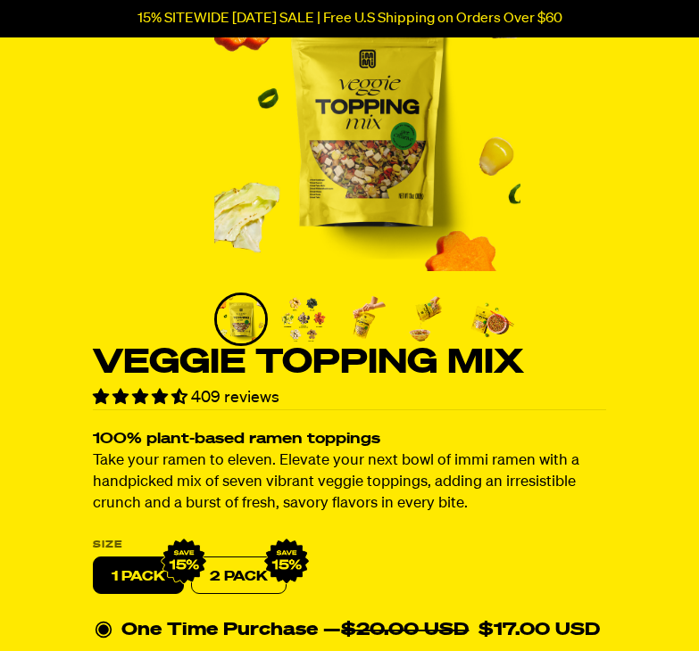
scroll to position [171, 0]
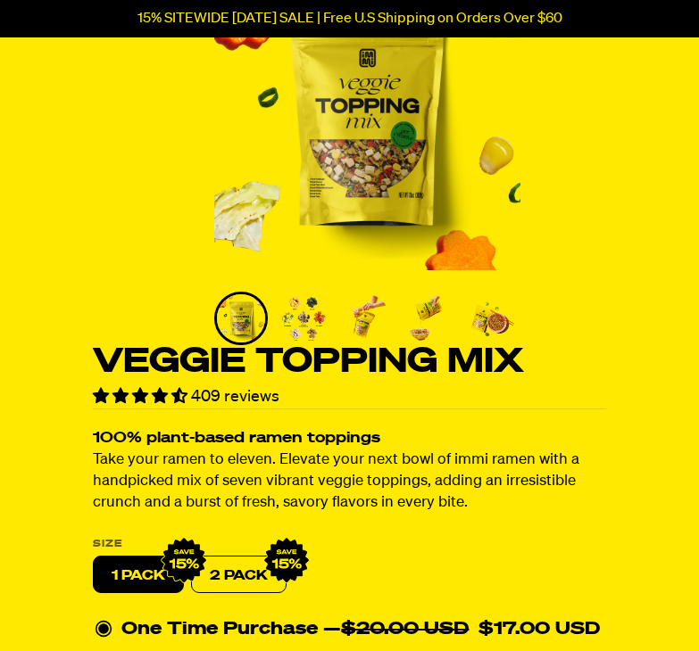
click at [336, 354] on h1 "Veggie Topping Mix" at bounding box center [349, 362] width 513 height 34
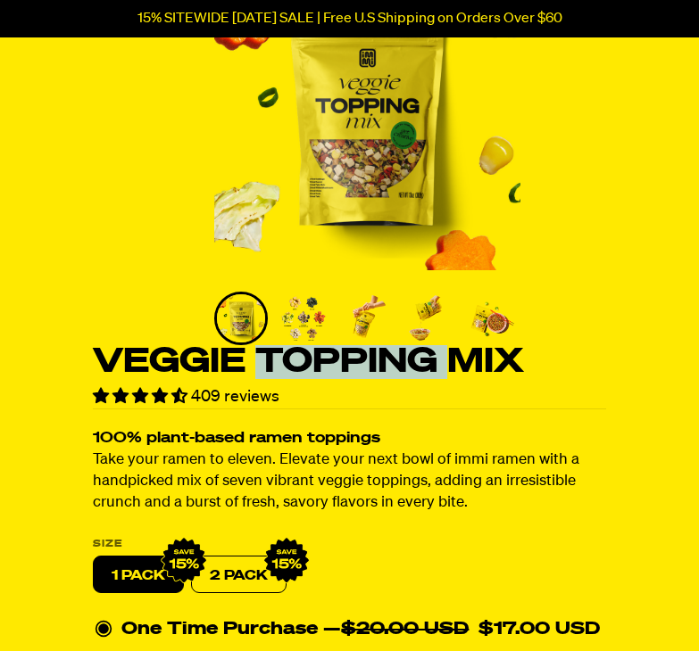
click at [336, 354] on h1 "Veggie Topping Mix" at bounding box center [349, 362] width 513 height 34
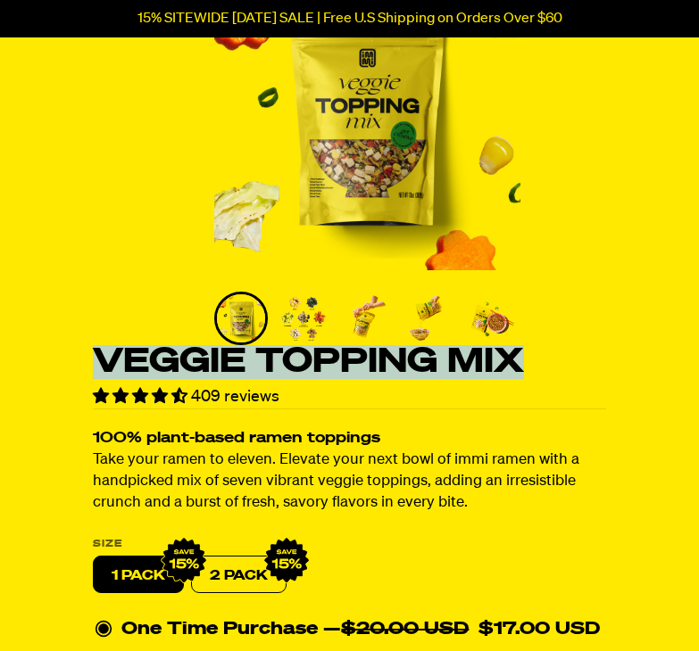
click at [336, 354] on h1 "Veggie Topping Mix" at bounding box center [349, 362] width 513 height 34
copy div "Veggie Topping Mix"
